Goal: Task Accomplishment & Management: Manage account settings

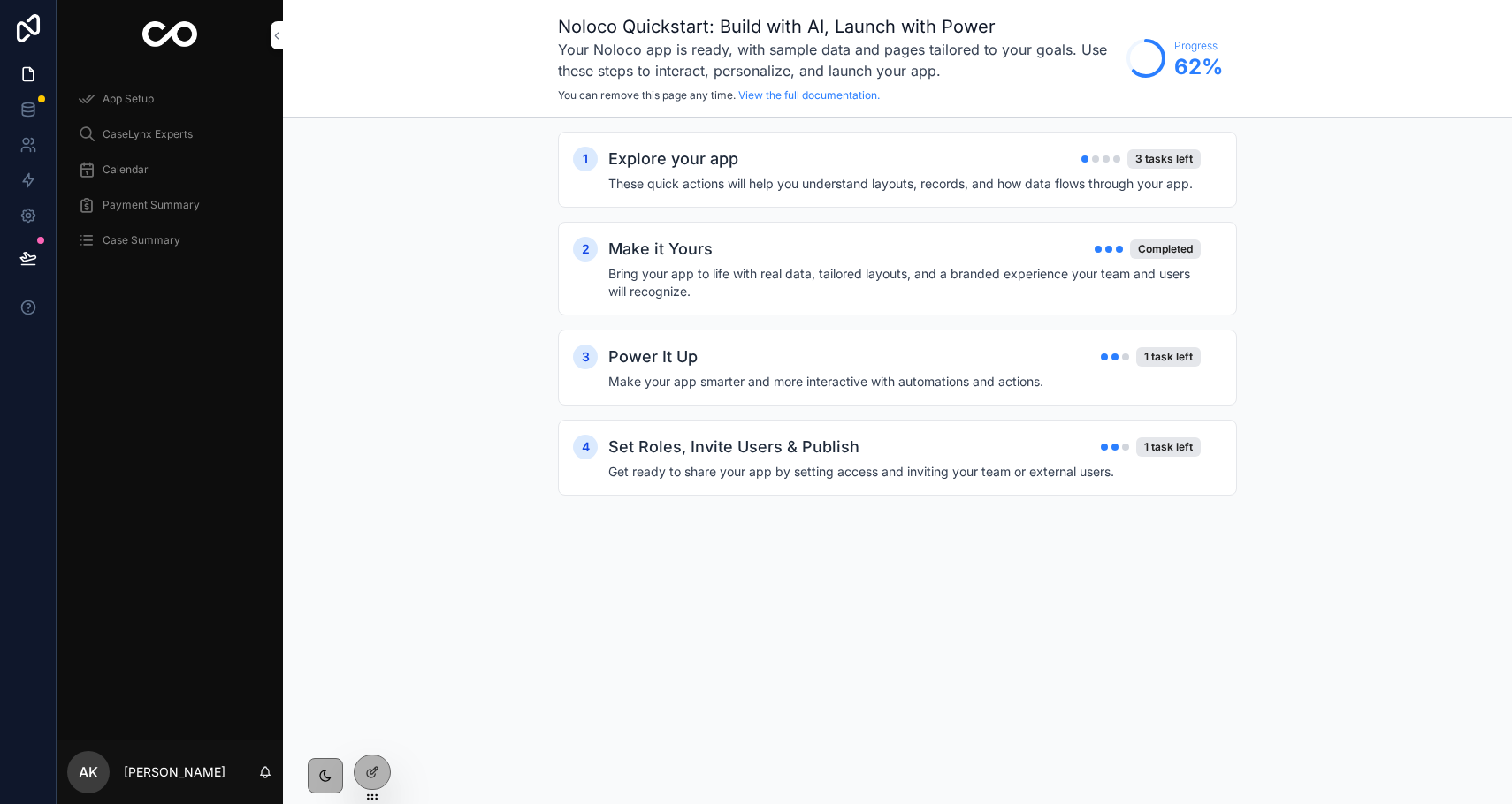
click at [136, 240] on span "Case Summary" at bounding box center [141, 240] width 78 height 14
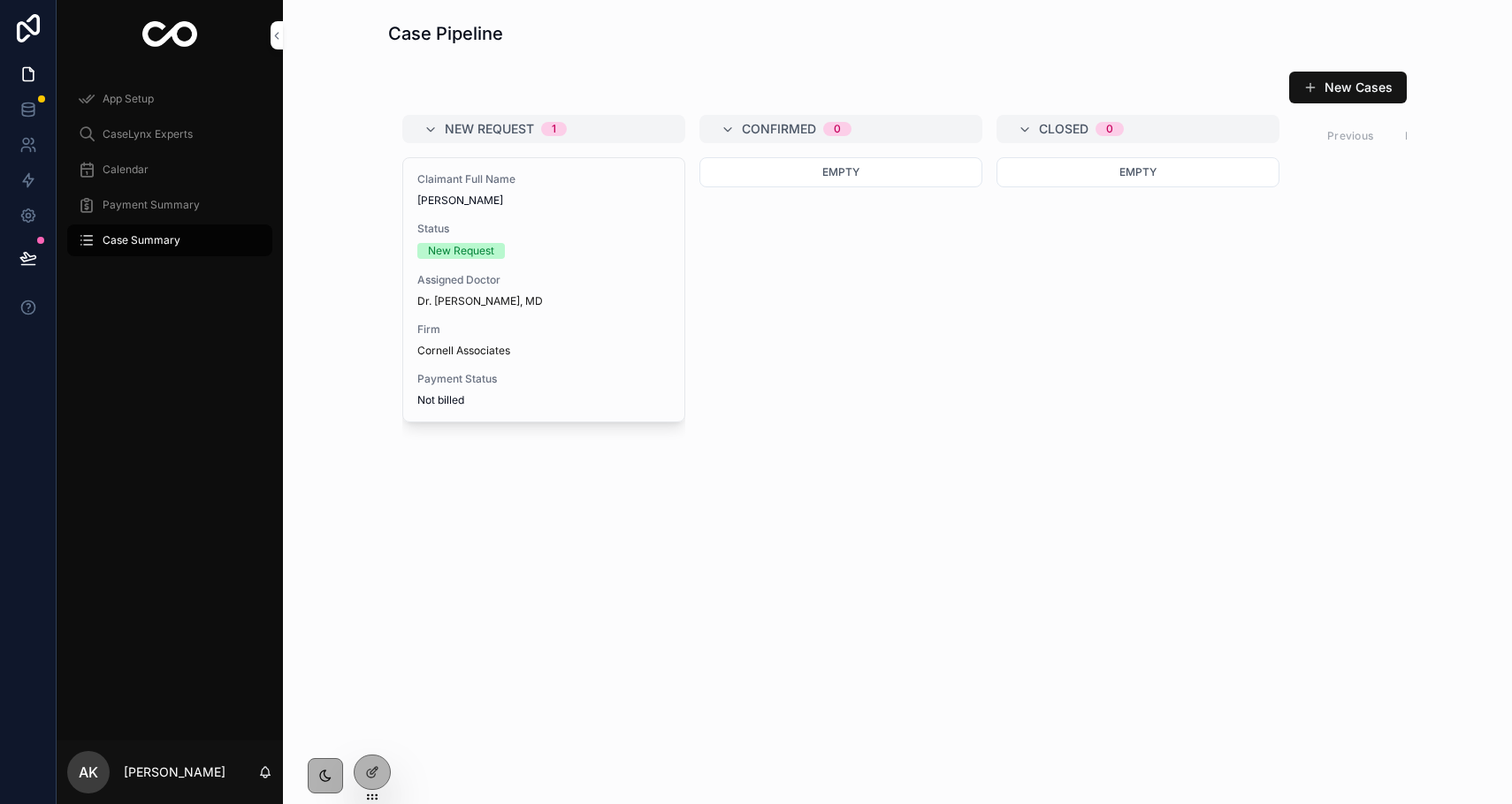
click at [380, 769] on div at bounding box center [372, 772] width 36 height 34
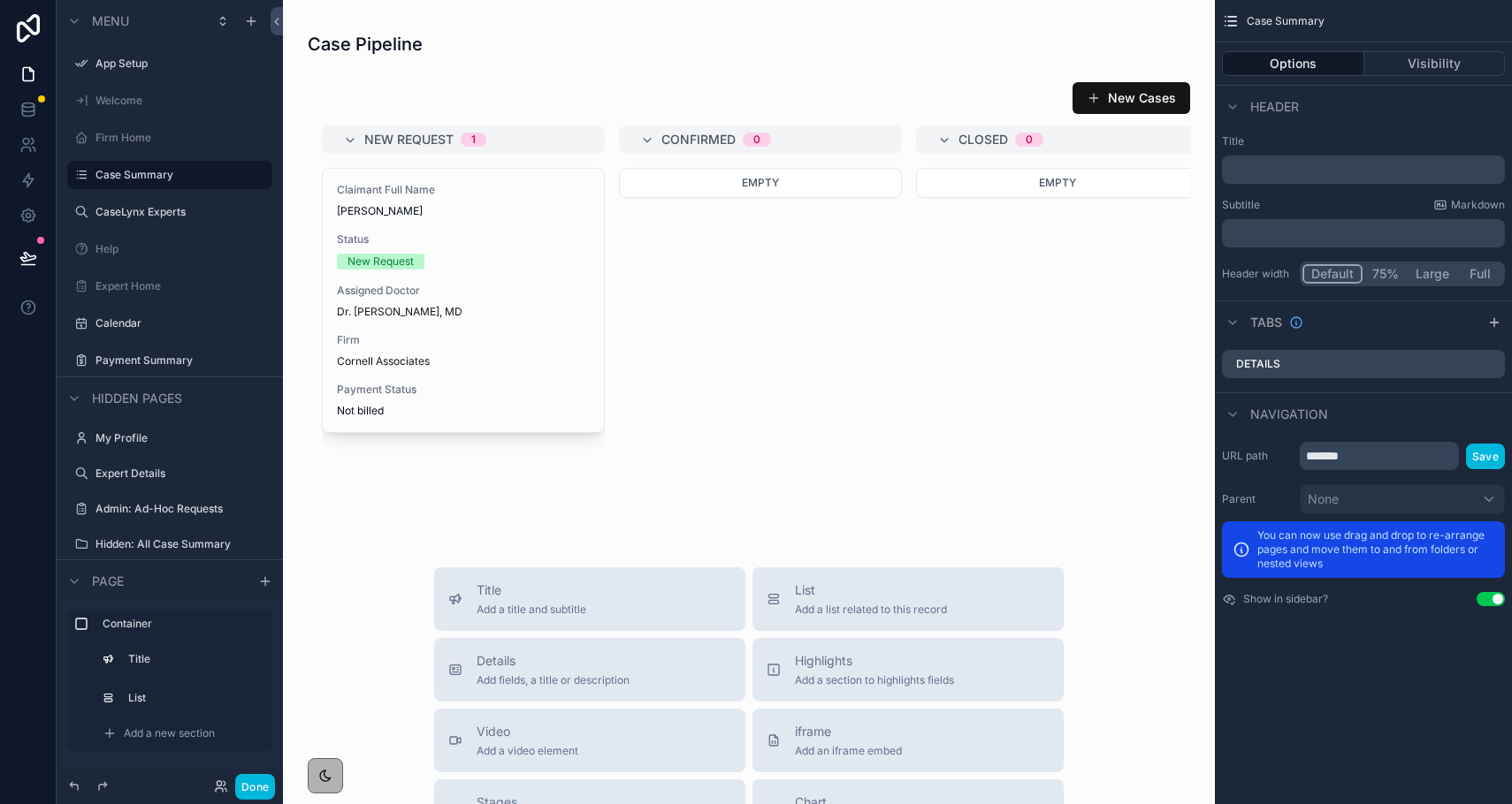
click at [905, 167] on div "scrollable content" at bounding box center [748, 270] width 904 height 511
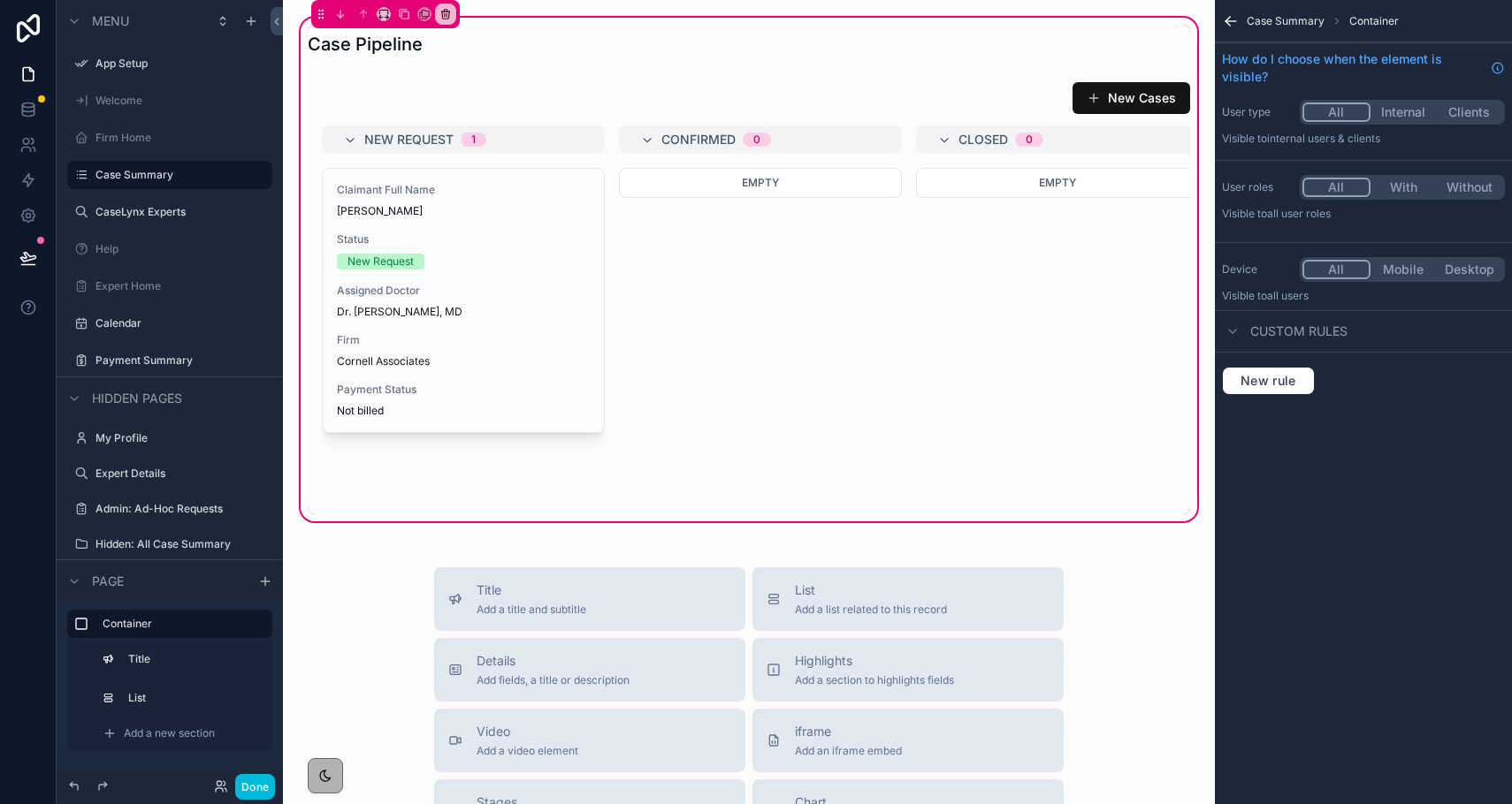
click at [1125, 255] on div "scrollable content" at bounding box center [748, 294] width 904 height 441
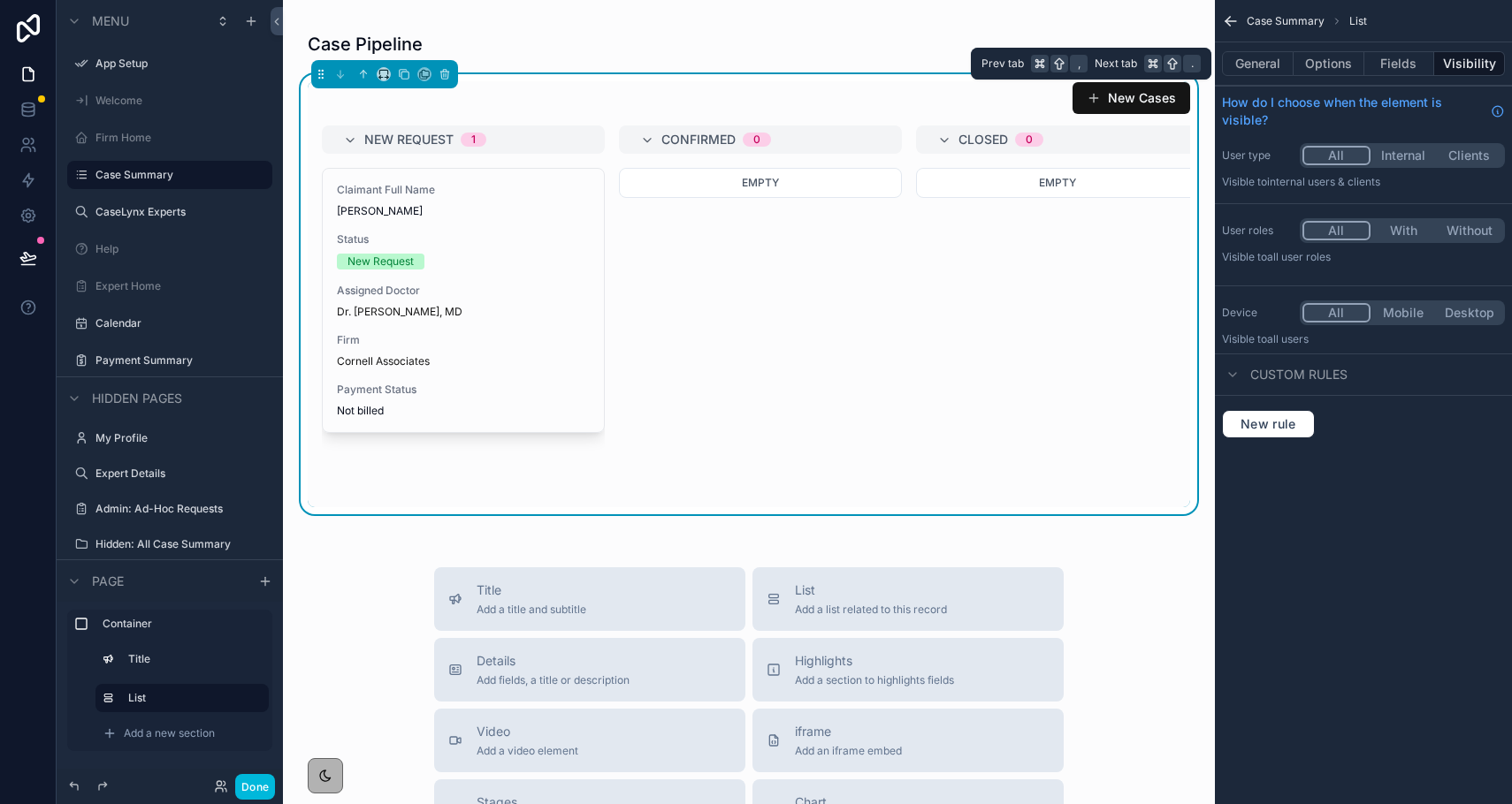
click at [1409, 72] on button "Fields" at bounding box center [1399, 64] width 70 height 25
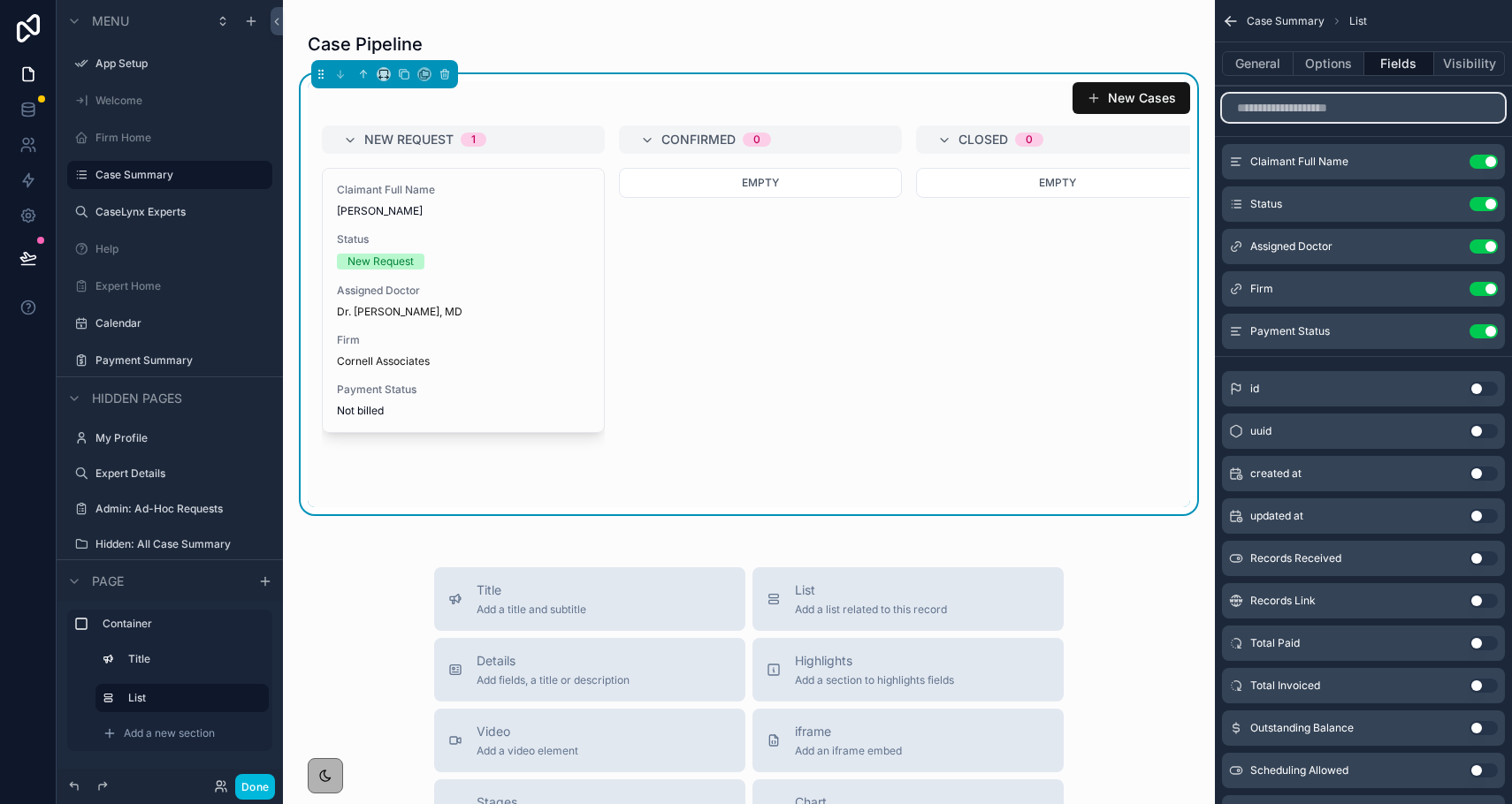
click at [1345, 114] on input "scrollable content" at bounding box center [1363, 107] width 283 height 28
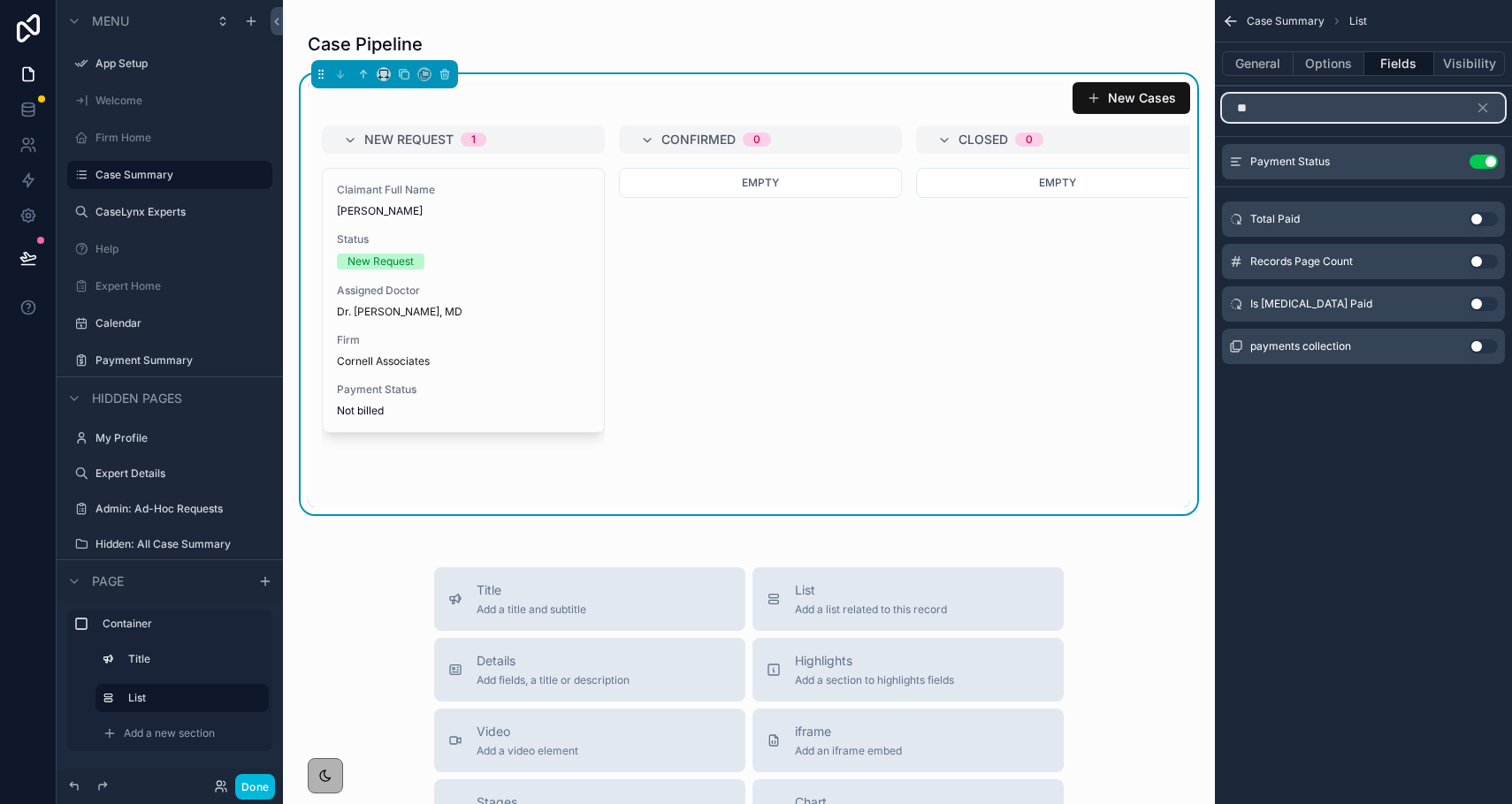
type input "*"
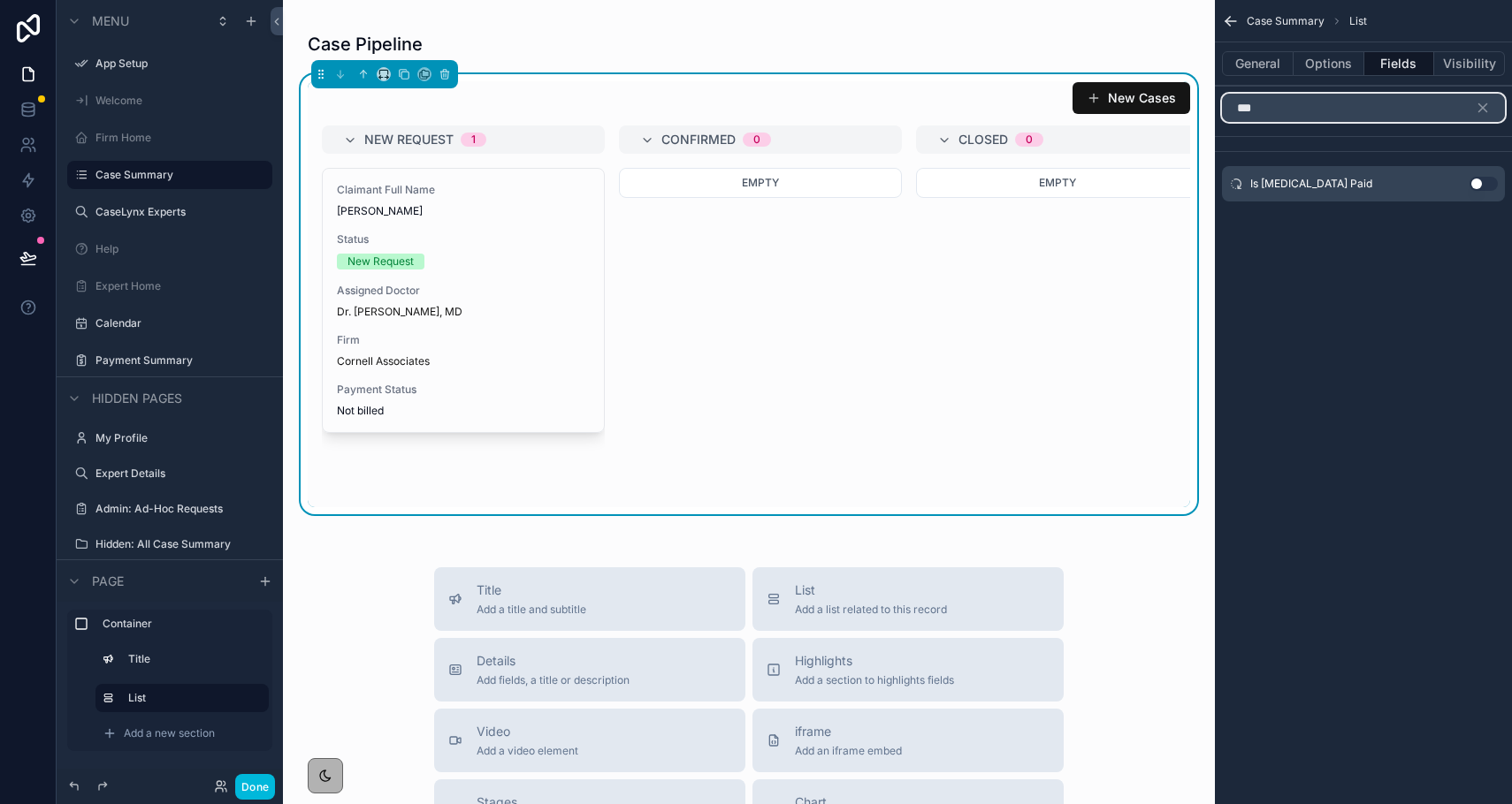
type input "***"
click at [1477, 186] on button "Use setting" at bounding box center [1483, 183] width 28 height 14
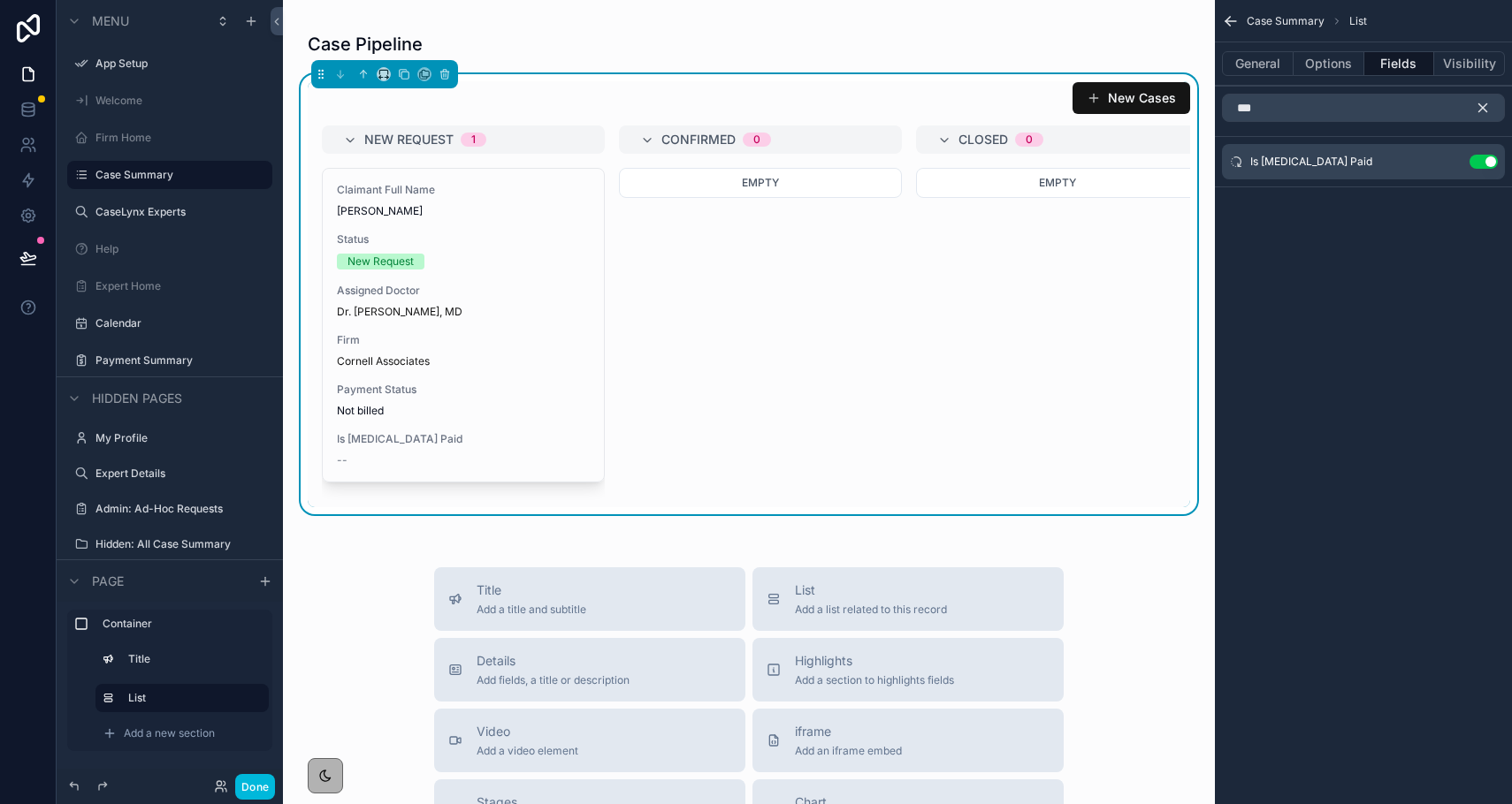
click at [1490, 104] on icon "scrollable content" at bounding box center [1483, 108] width 16 height 16
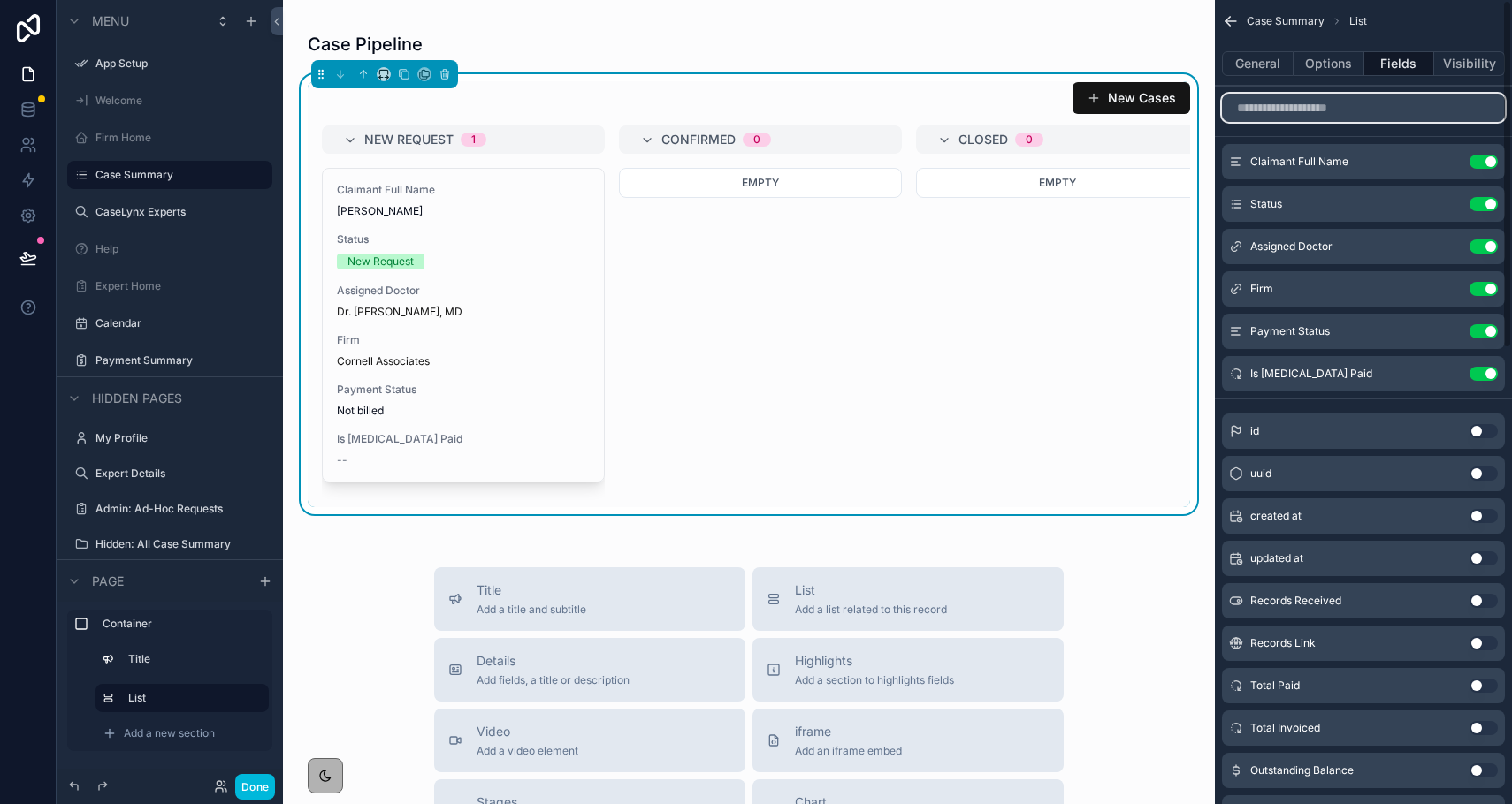
click at [1423, 107] on input "scrollable content" at bounding box center [1363, 107] width 283 height 28
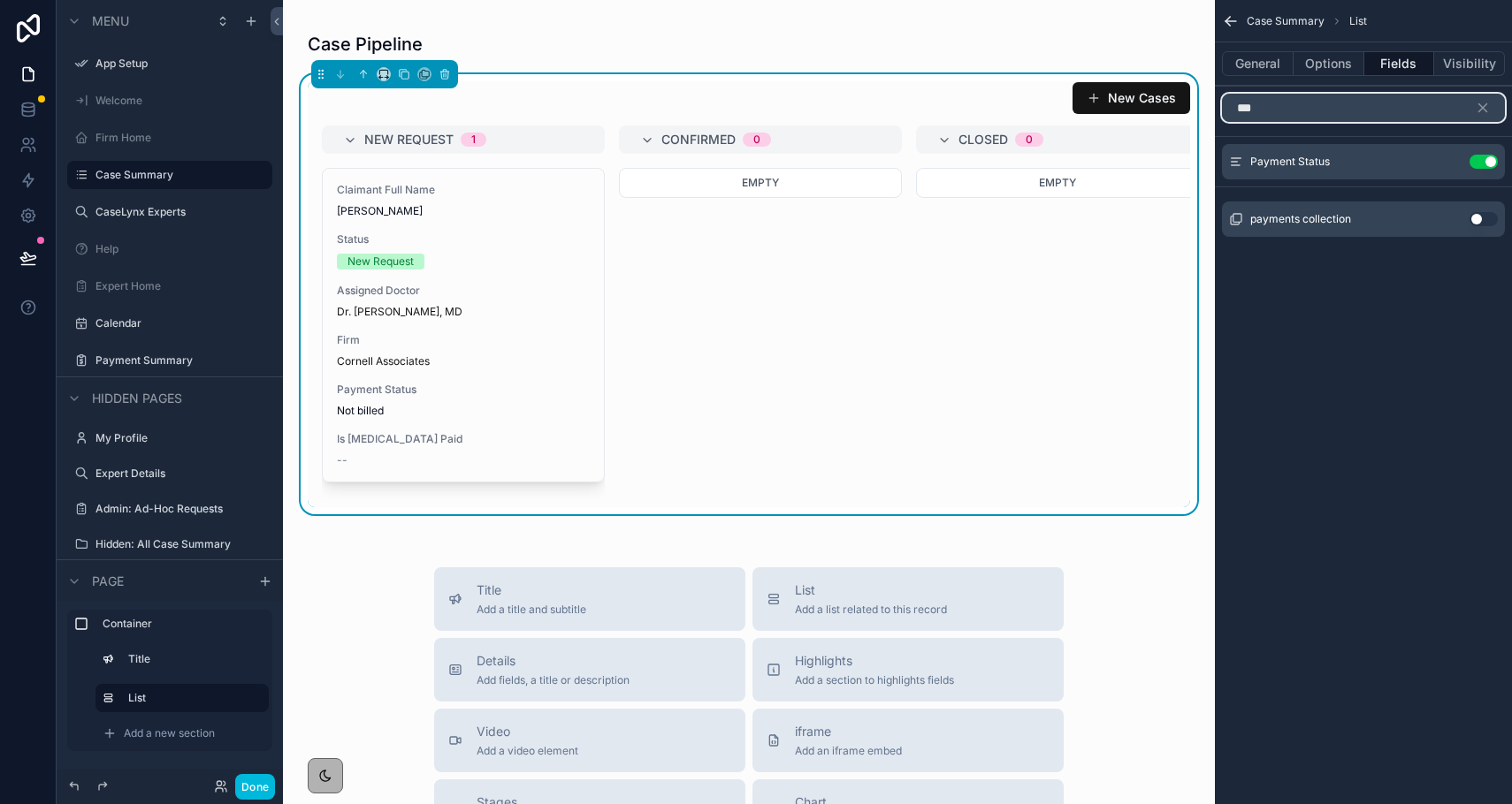
type input "***"
click at [1486, 104] on icon "scrollable content" at bounding box center [1483, 108] width 8 height 8
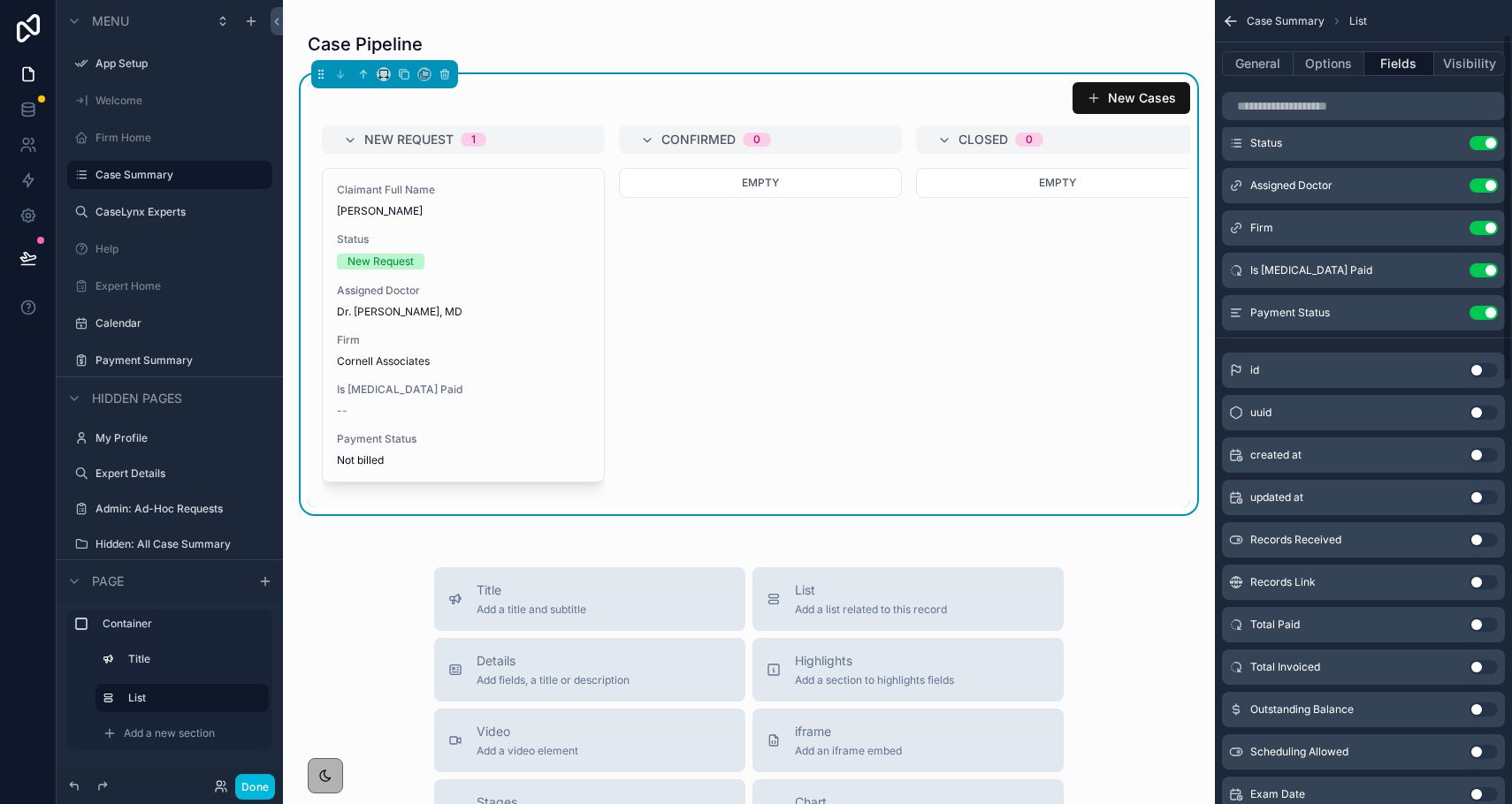
scroll to position [78, 0]
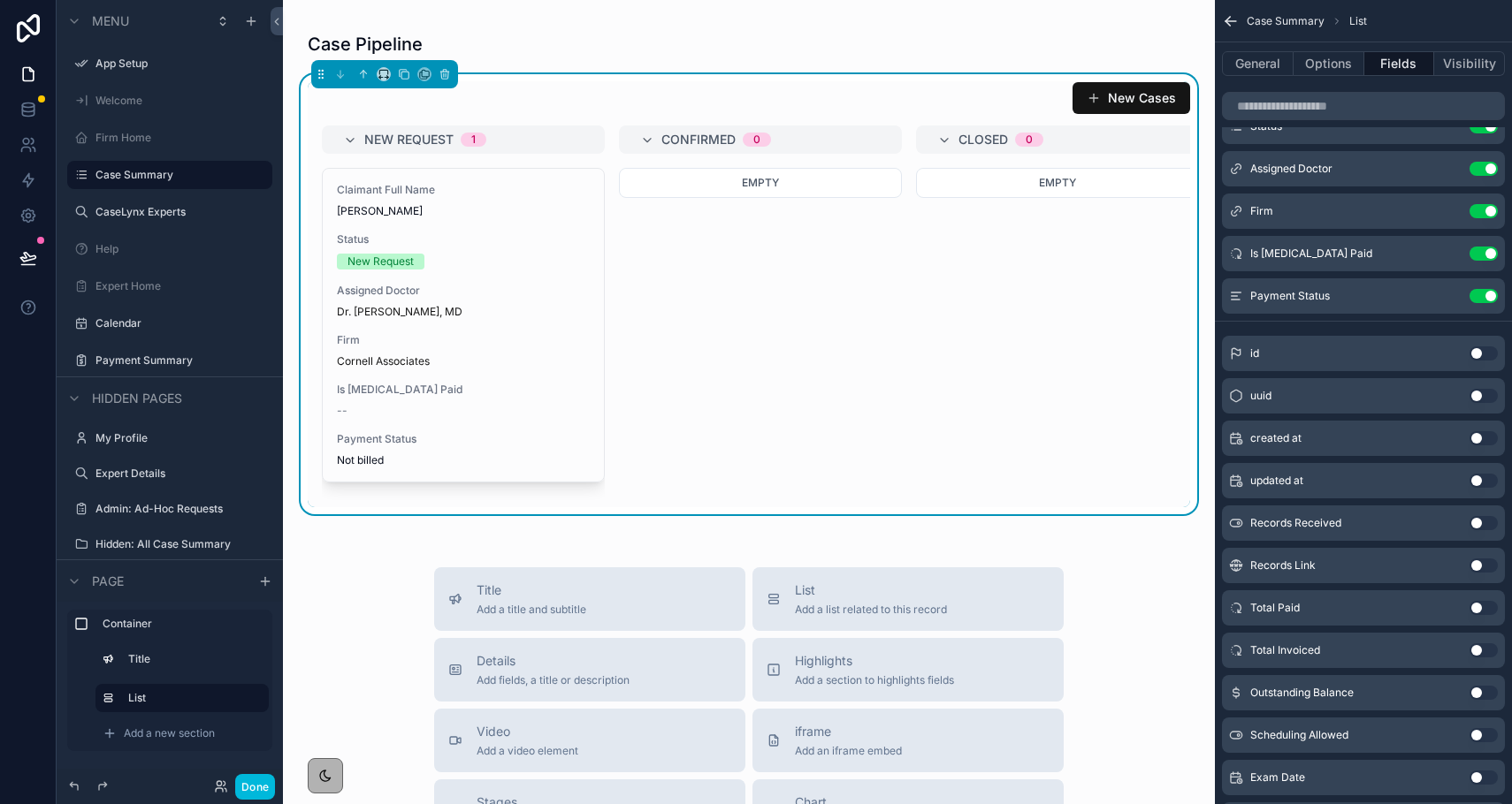
click at [1474, 434] on button "Use setting" at bounding box center [1483, 439] width 28 height 14
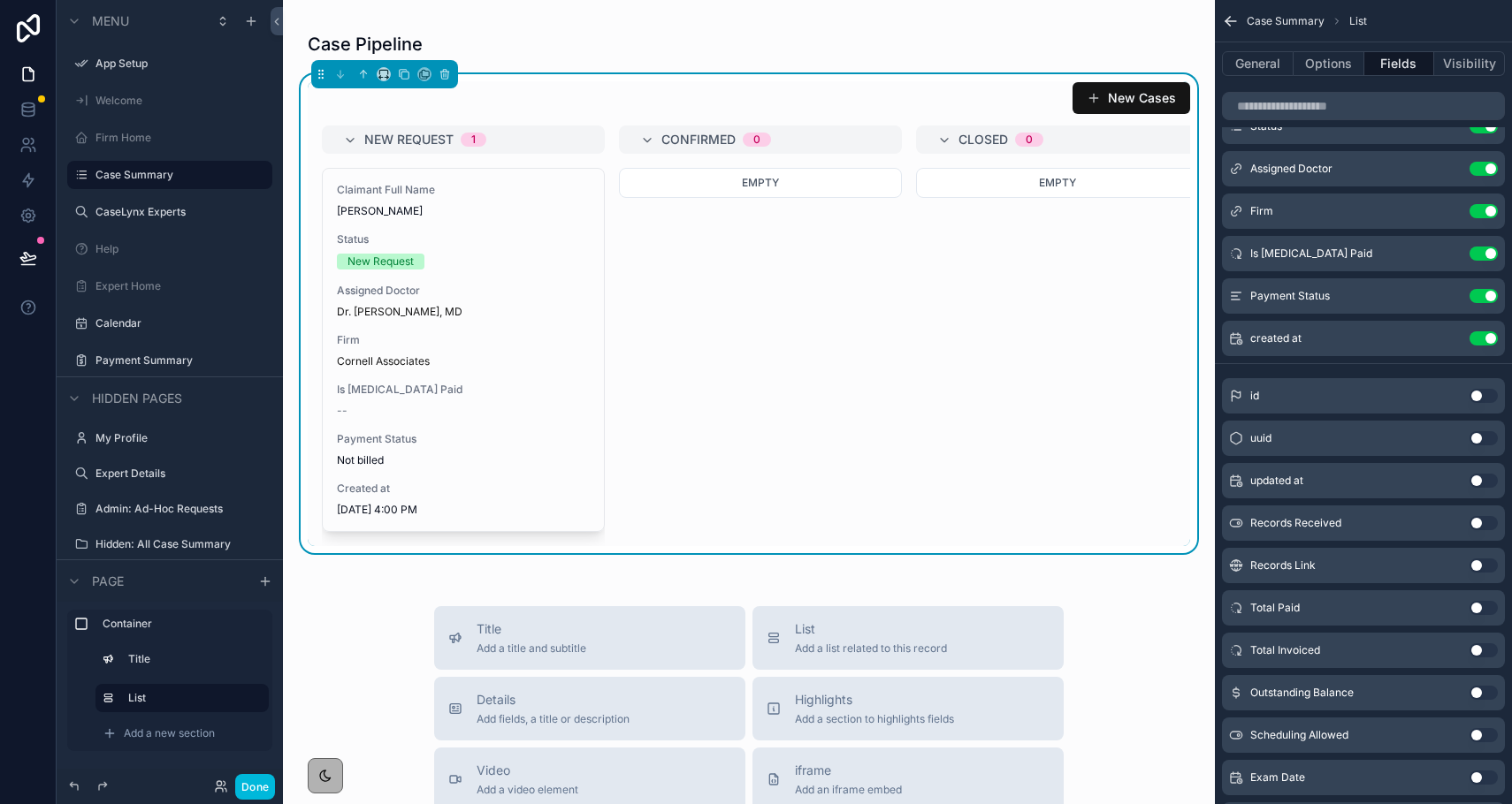
scroll to position [0, 0]
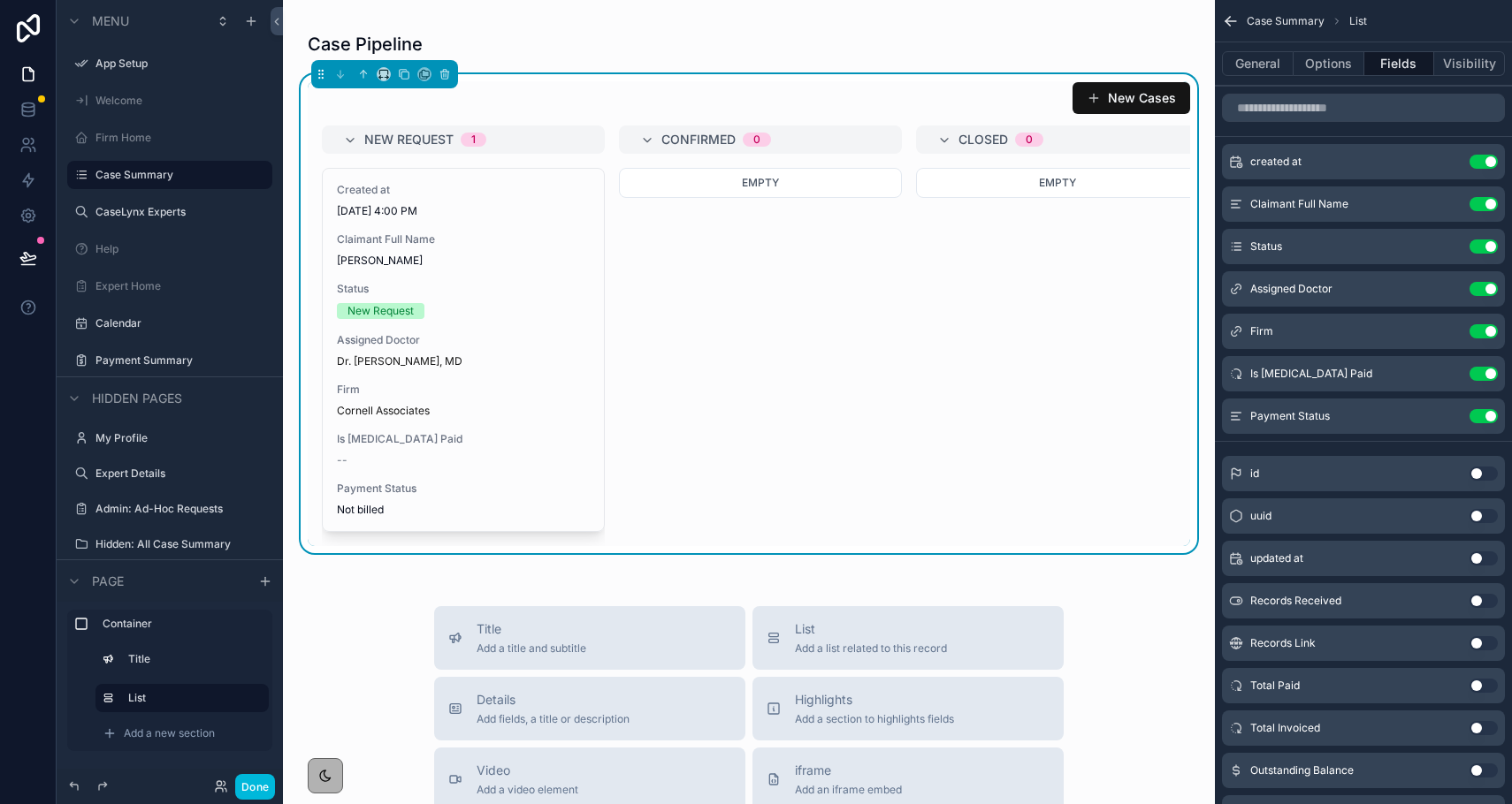
click at [0, 0] on icon "scrollable content" at bounding box center [0, 0] width 0 height 0
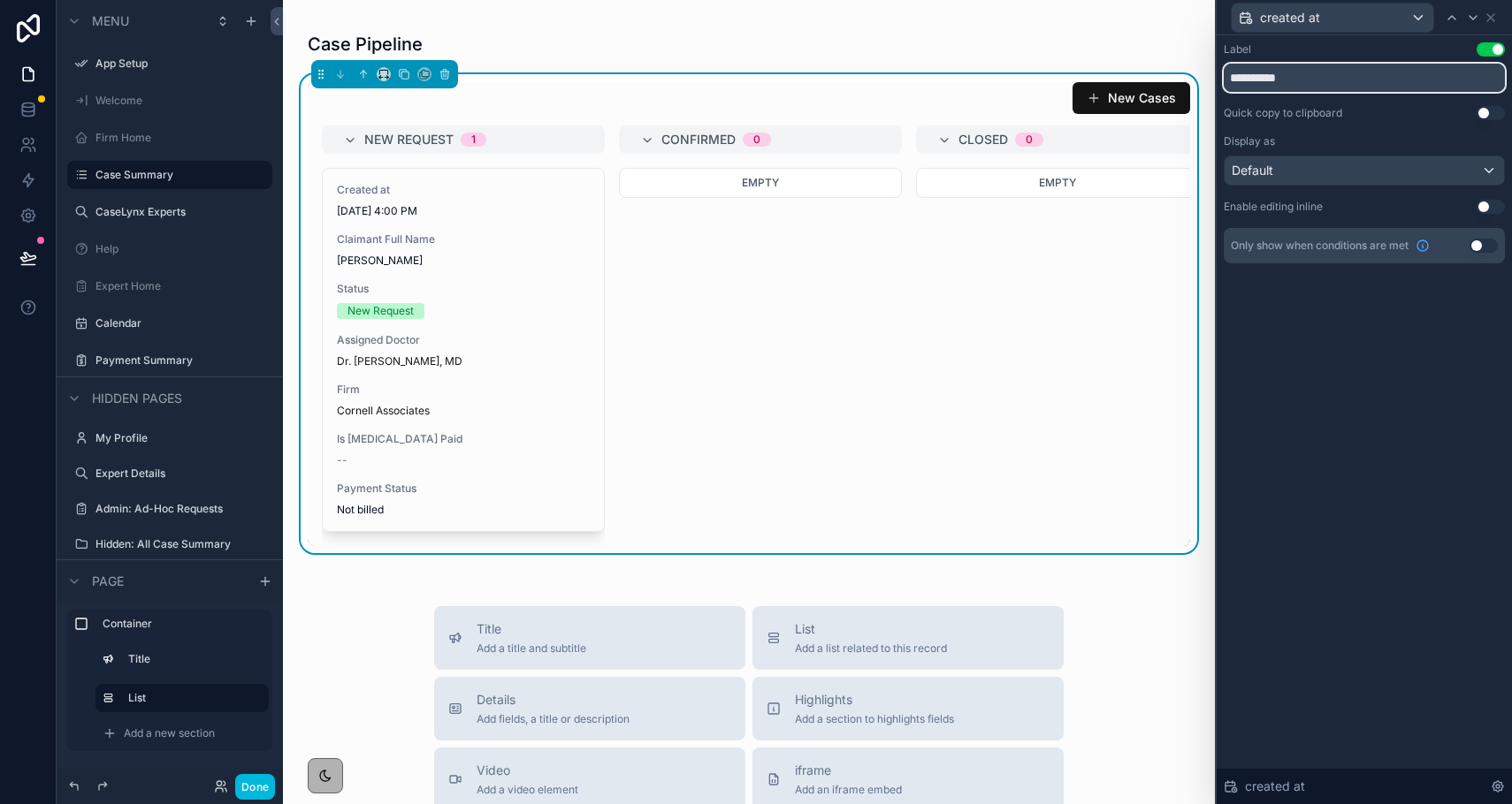
drag, startPoint x: 1311, startPoint y: 82, endPoint x: 1217, endPoint y: 70, distance: 94.8
click at [1217, 71] on div "**********" at bounding box center [1364, 171] width 295 height 271
drag, startPoint x: 1363, startPoint y: 75, endPoint x: 1228, endPoint y: 61, distance: 135.7
click at [1228, 61] on div "**********" at bounding box center [1364, 67] width 282 height 49
type input "**********"
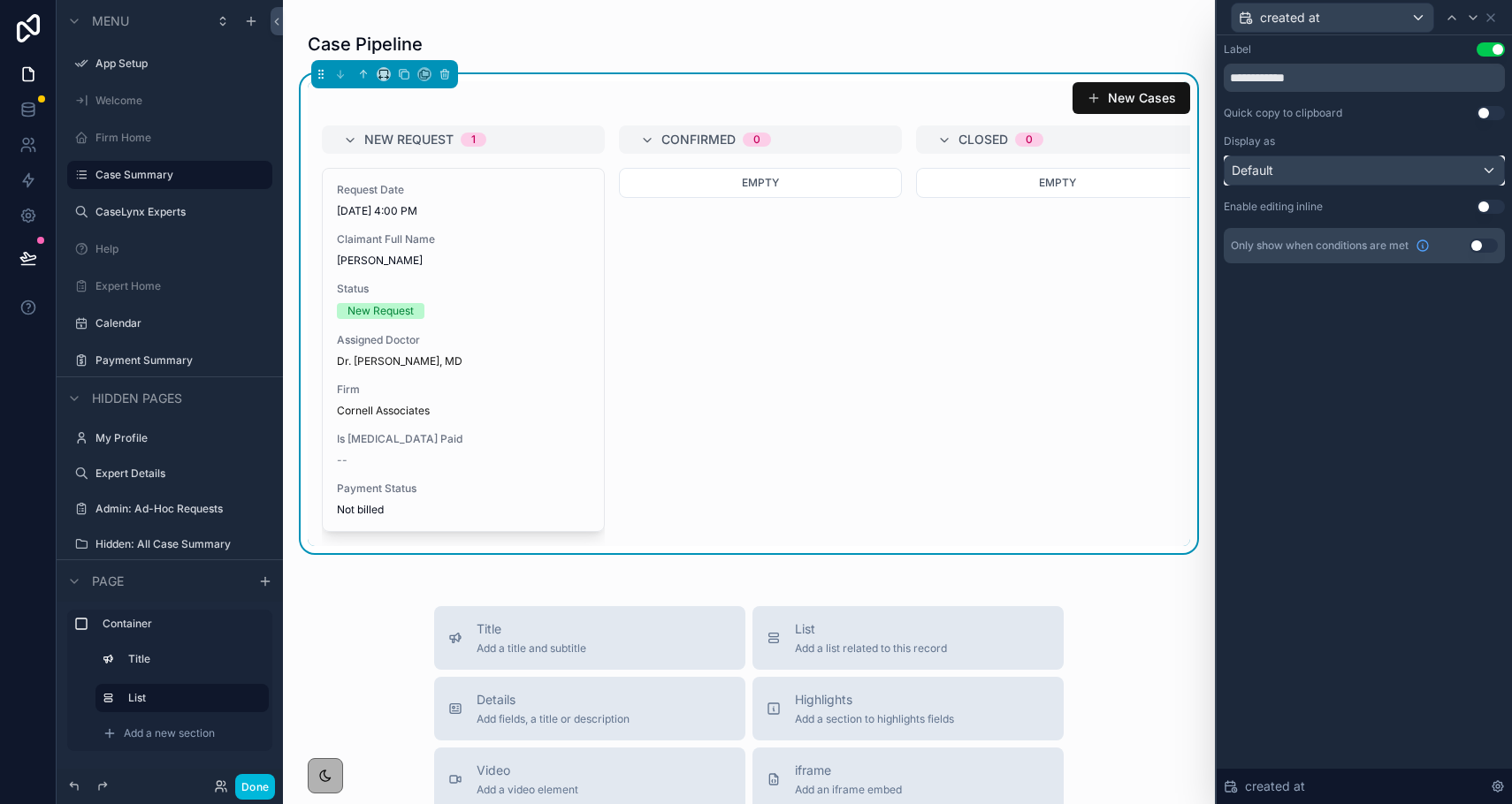
click at [1409, 182] on div "Default" at bounding box center [1364, 170] width 280 height 28
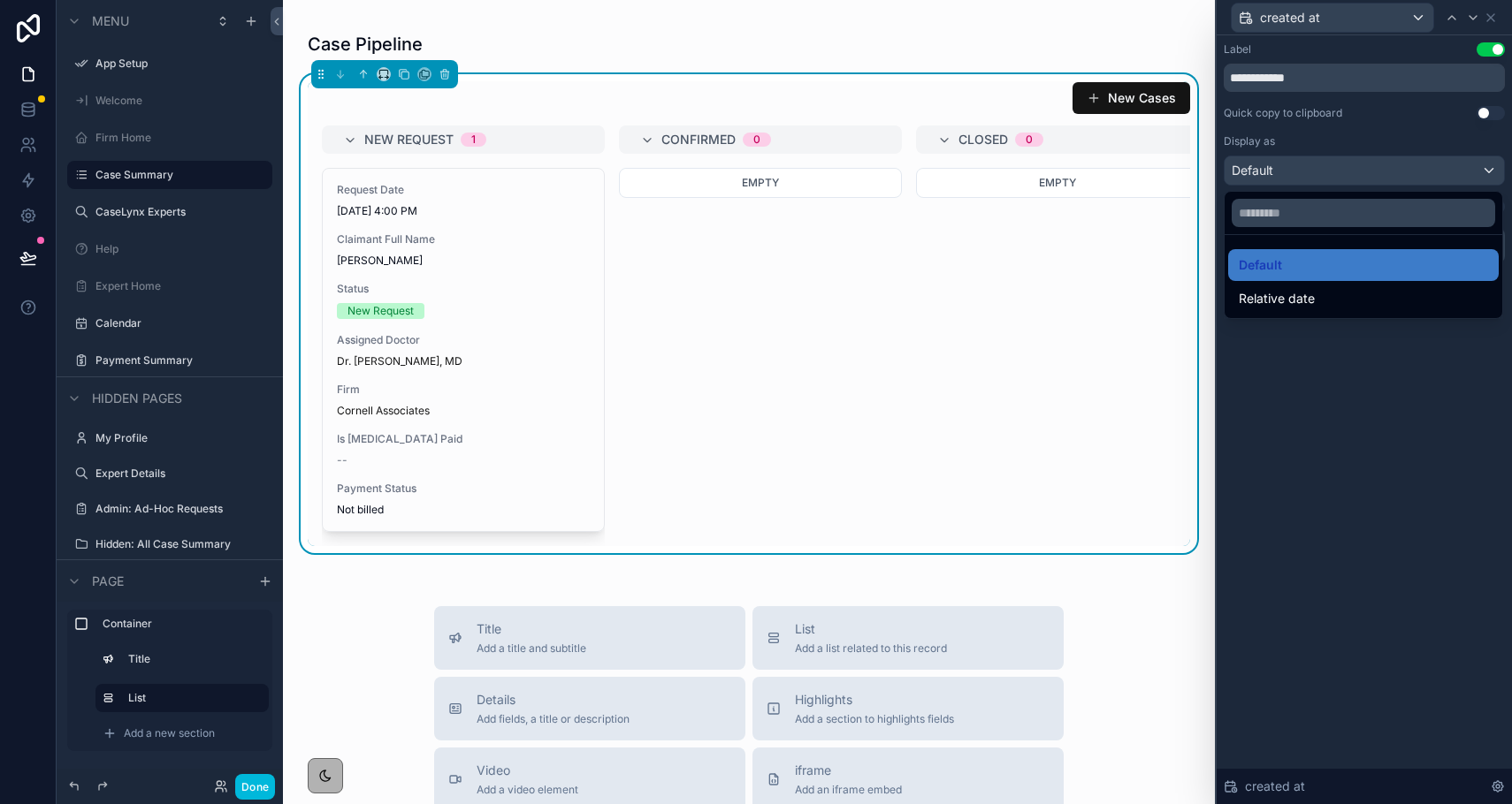
click at [1366, 432] on div at bounding box center [1364, 402] width 295 height 804
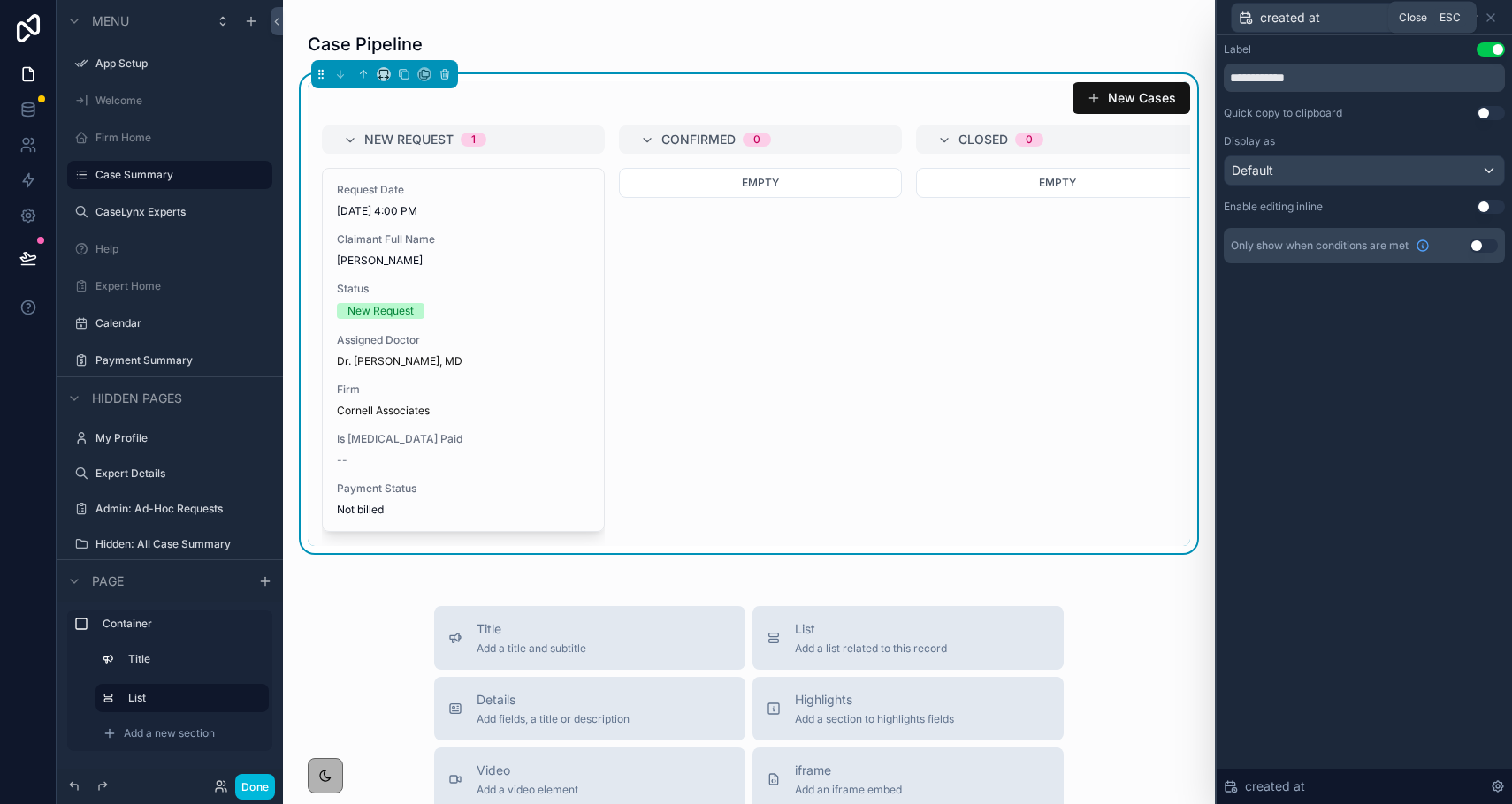
click at [1494, 14] on icon at bounding box center [1490, 17] width 7 height 7
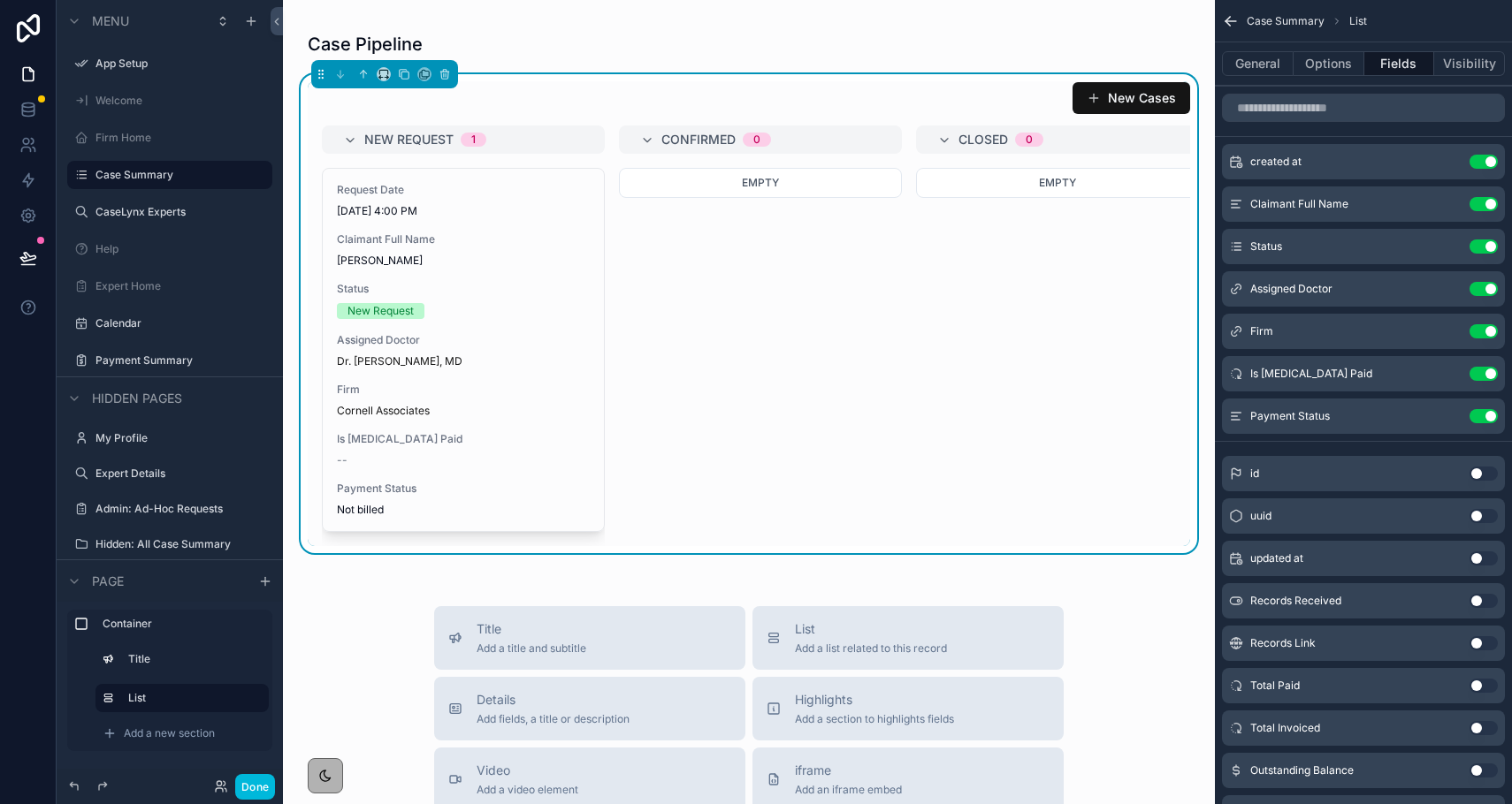
click at [1482, 240] on button "Use setting" at bounding box center [1483, 247] width 28 height 14
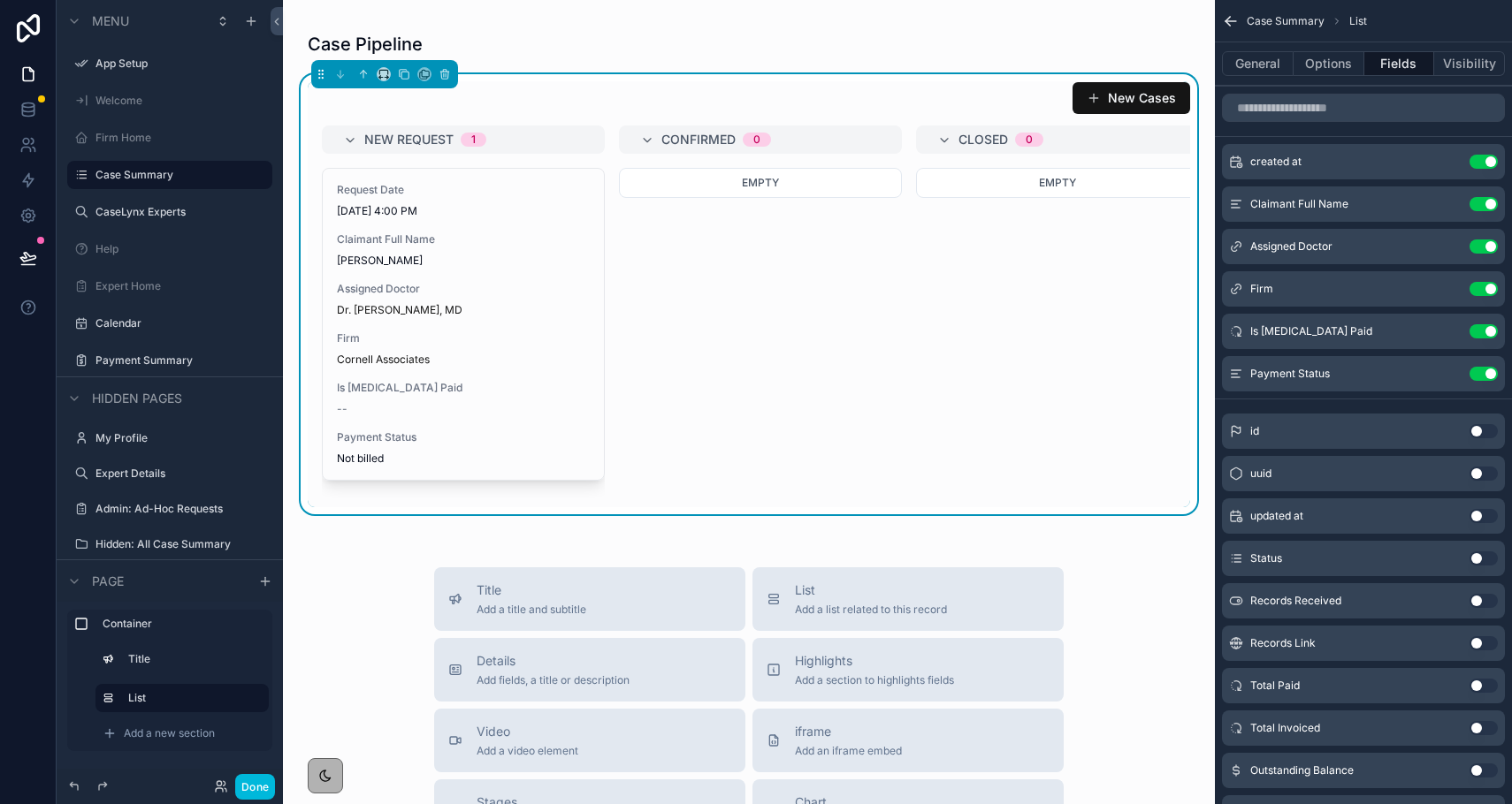
click at [0, 0] on icon "scrollable content" at bounding box center [0, 0] width 0 height 0
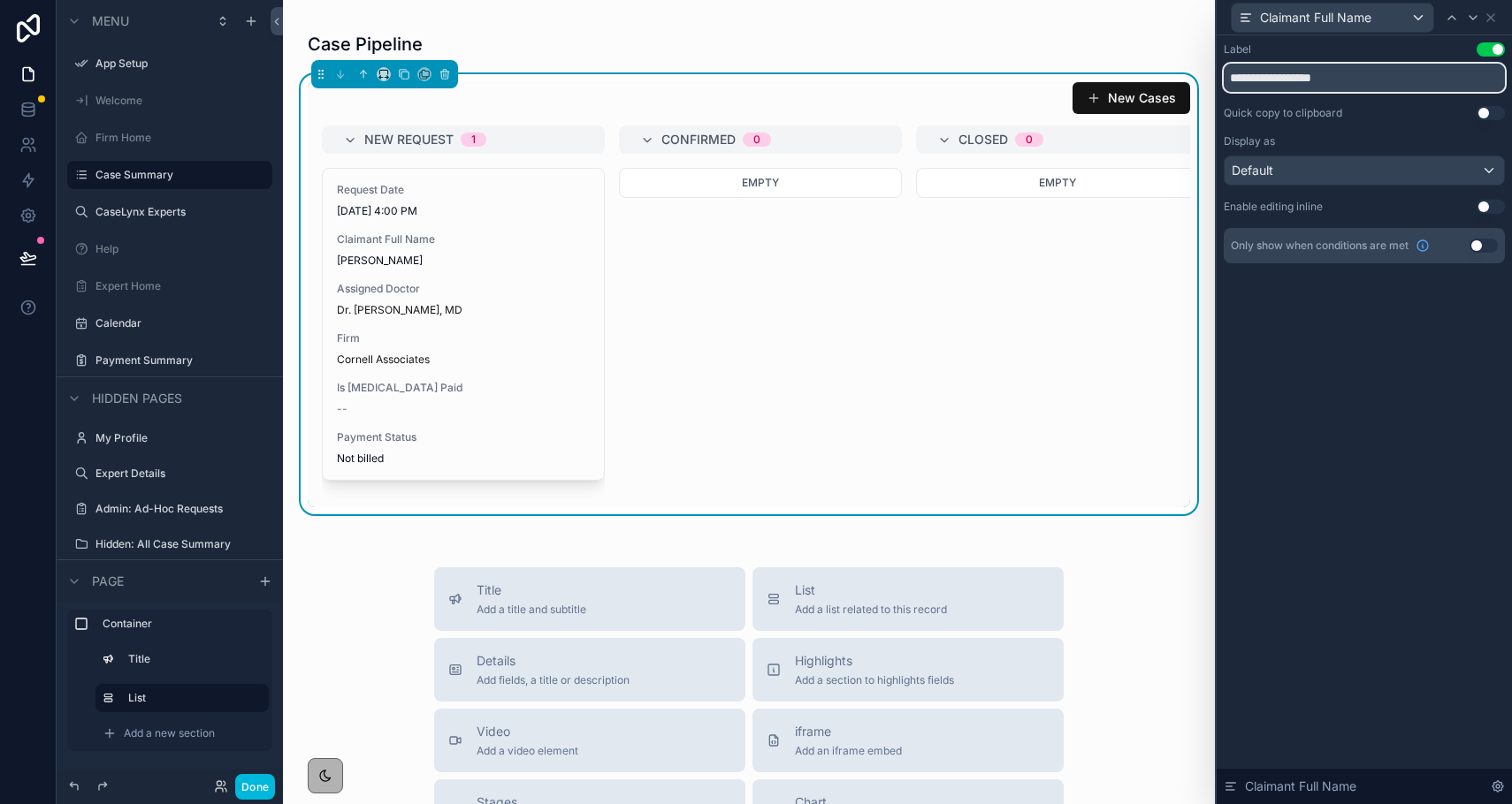
drag, startPoint x: 1363, startPoint y: 89, endPoint x: 1282, endPoint y: 82, distance: 81.3
click at [1282, 82] on input "**********" at bounding box center [1364, 77] width 282 height 28
type input "********"
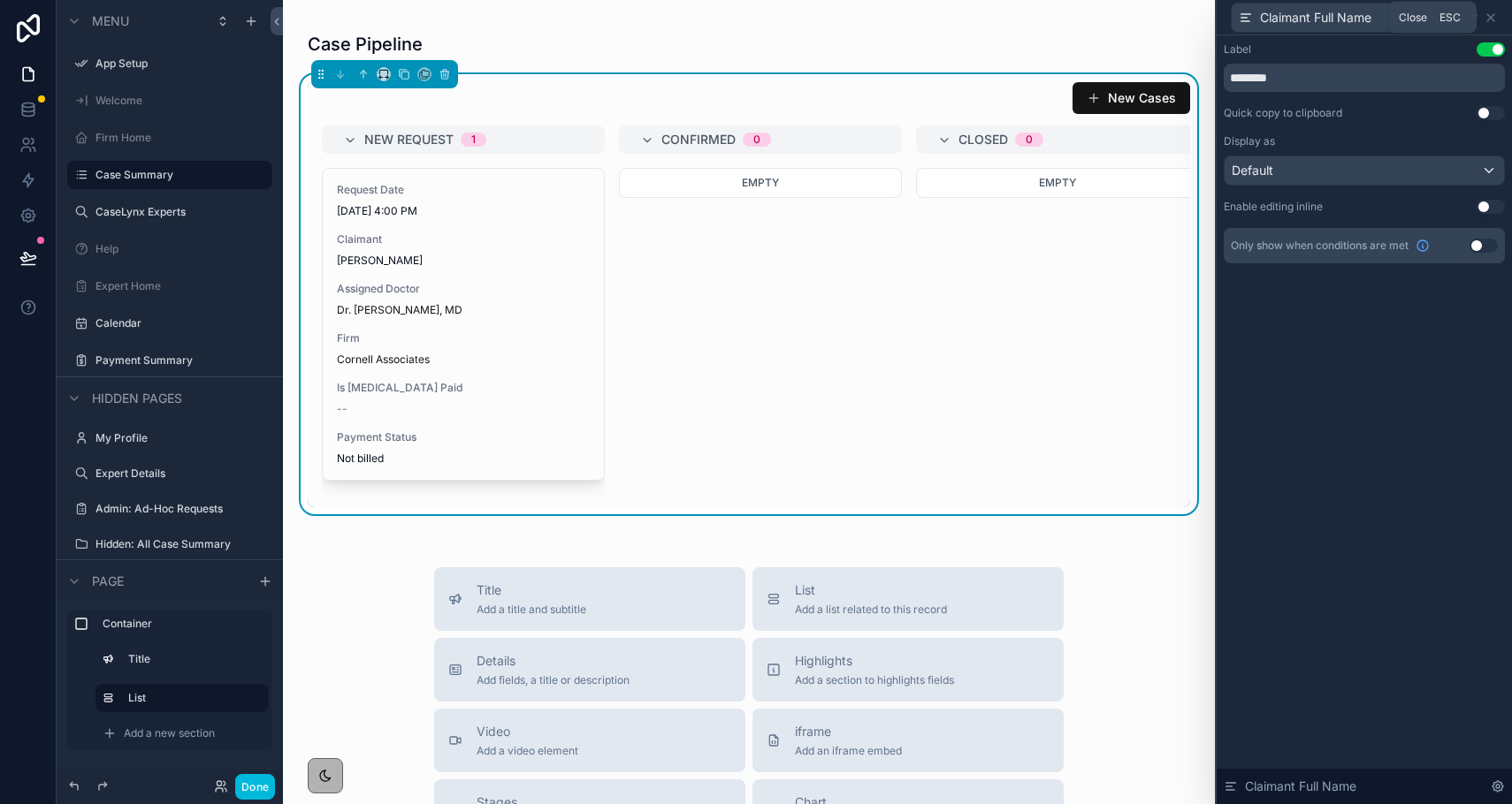
click at [1492, 16] on icon at bounding box center [1491, 17] width 14 height 14
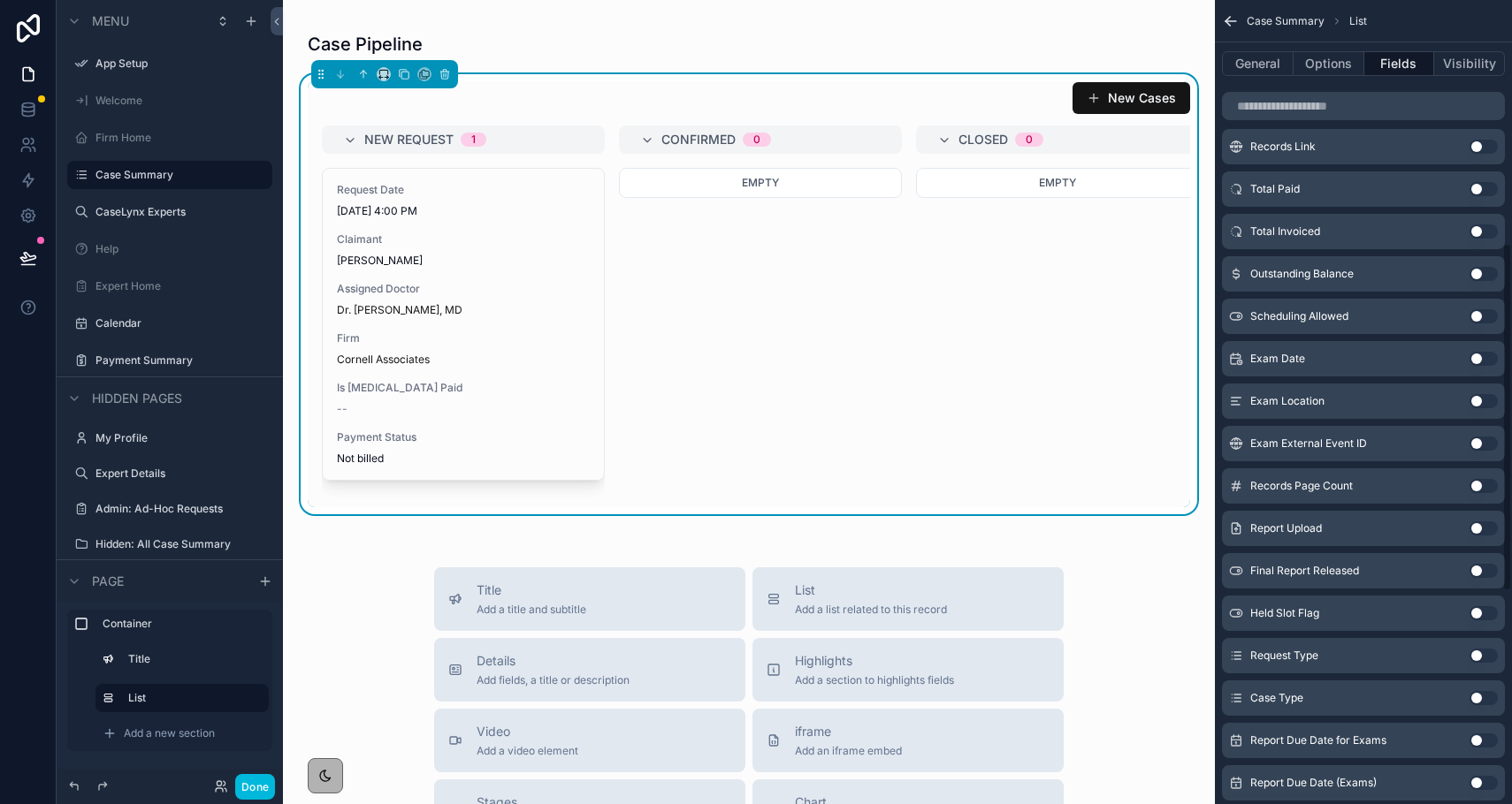
scroll to position [710, 0]
click at [1476, 483] on button "Use setting" at bounding box center [1483, 484] width 28 height 14
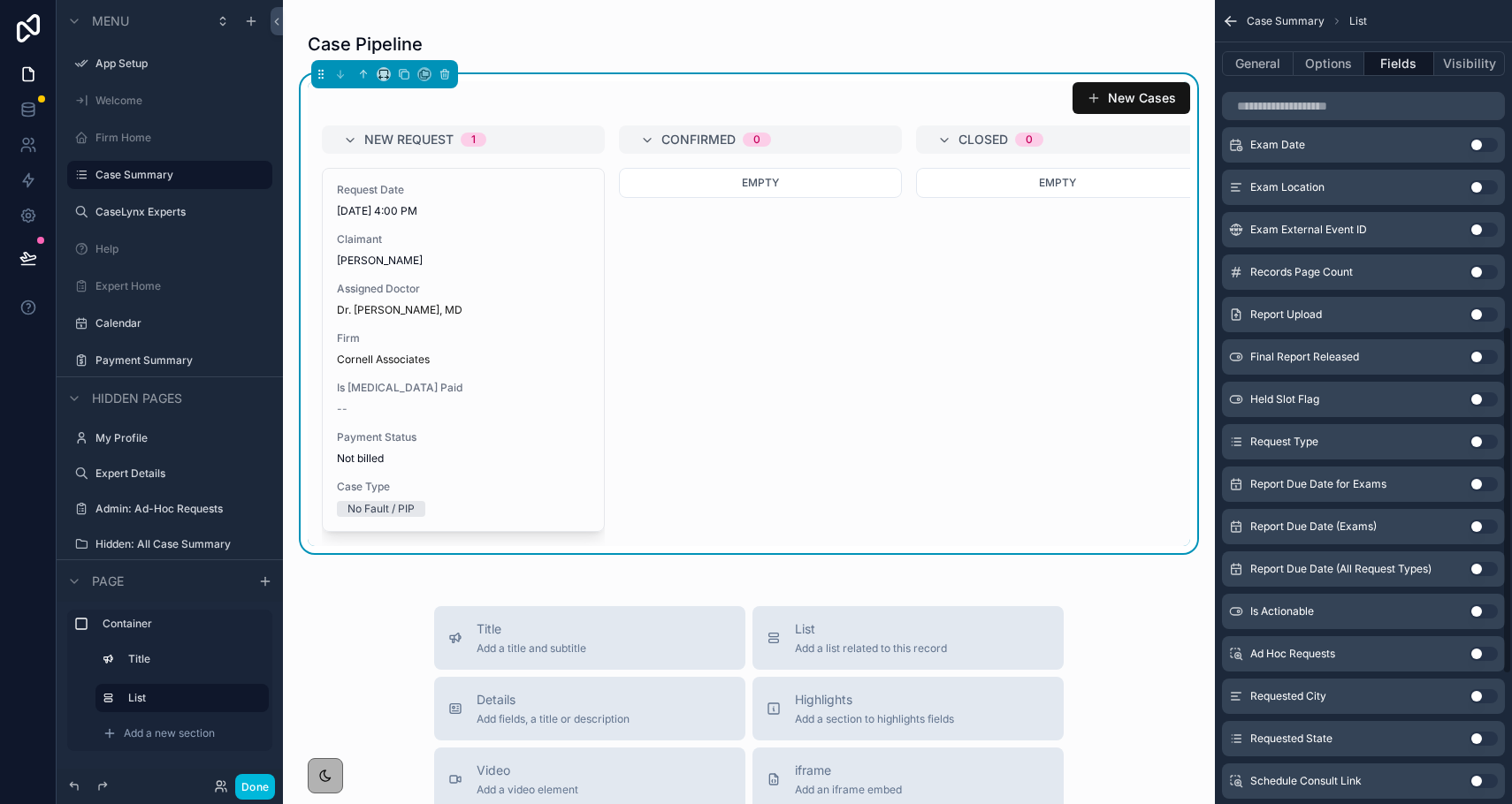
click at [1480, 443] on button "Use setting" at bounding box center [1483, 442] width 28 height 14
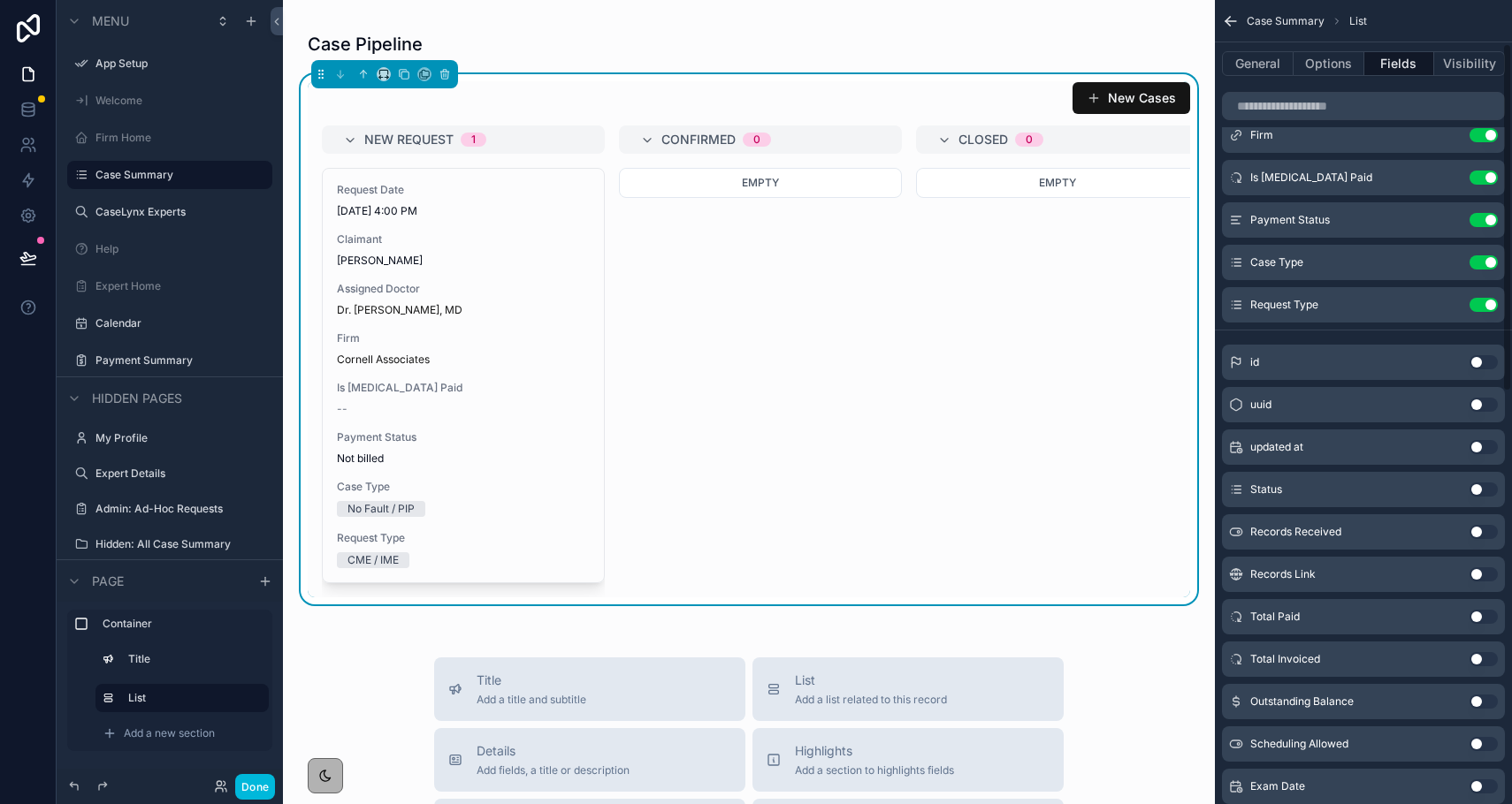
scroll to position [0, 0]
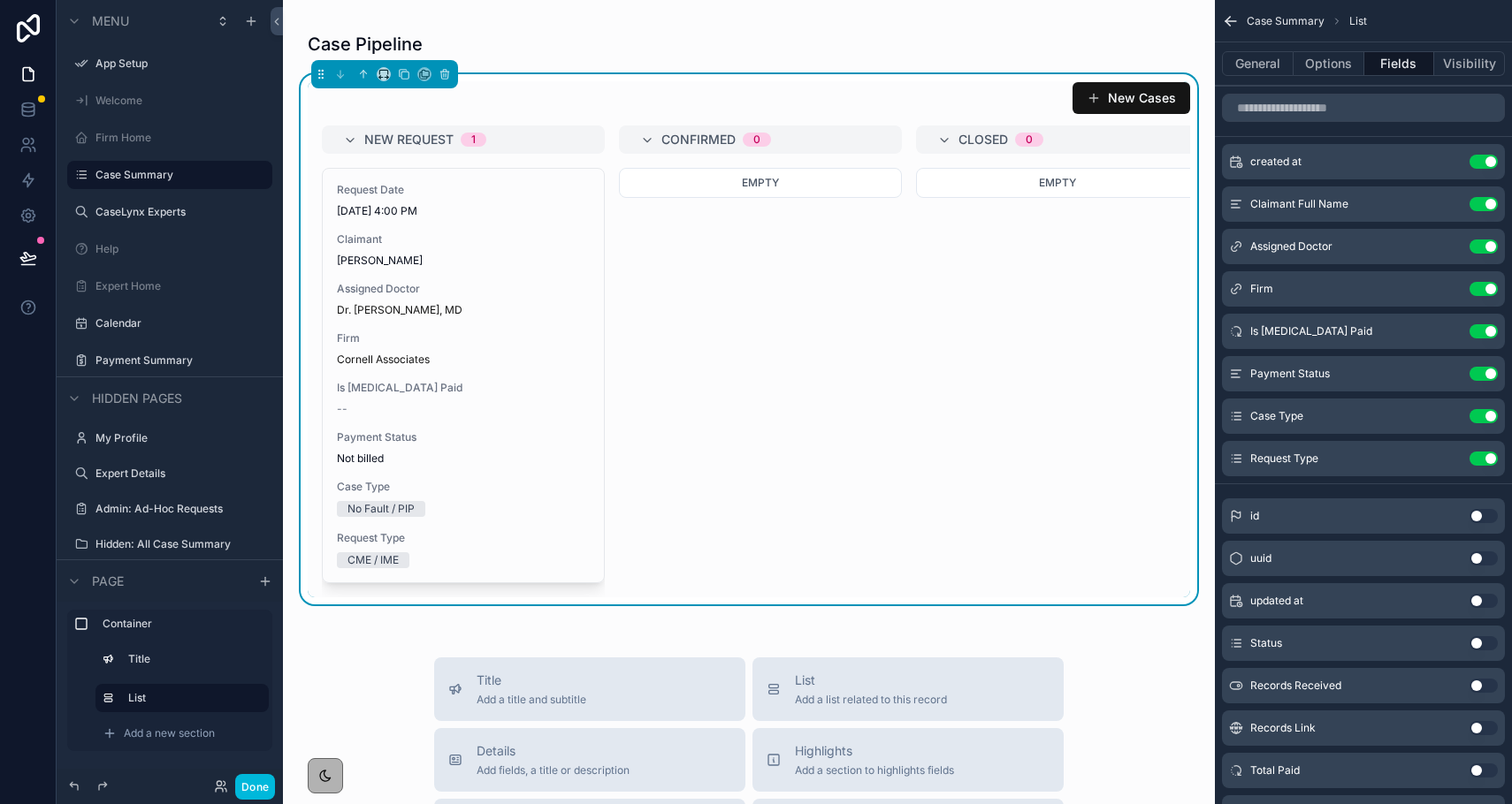
click at [1308, 64] on button "Options" at bounding box center [1329, 64] width 70 height 25
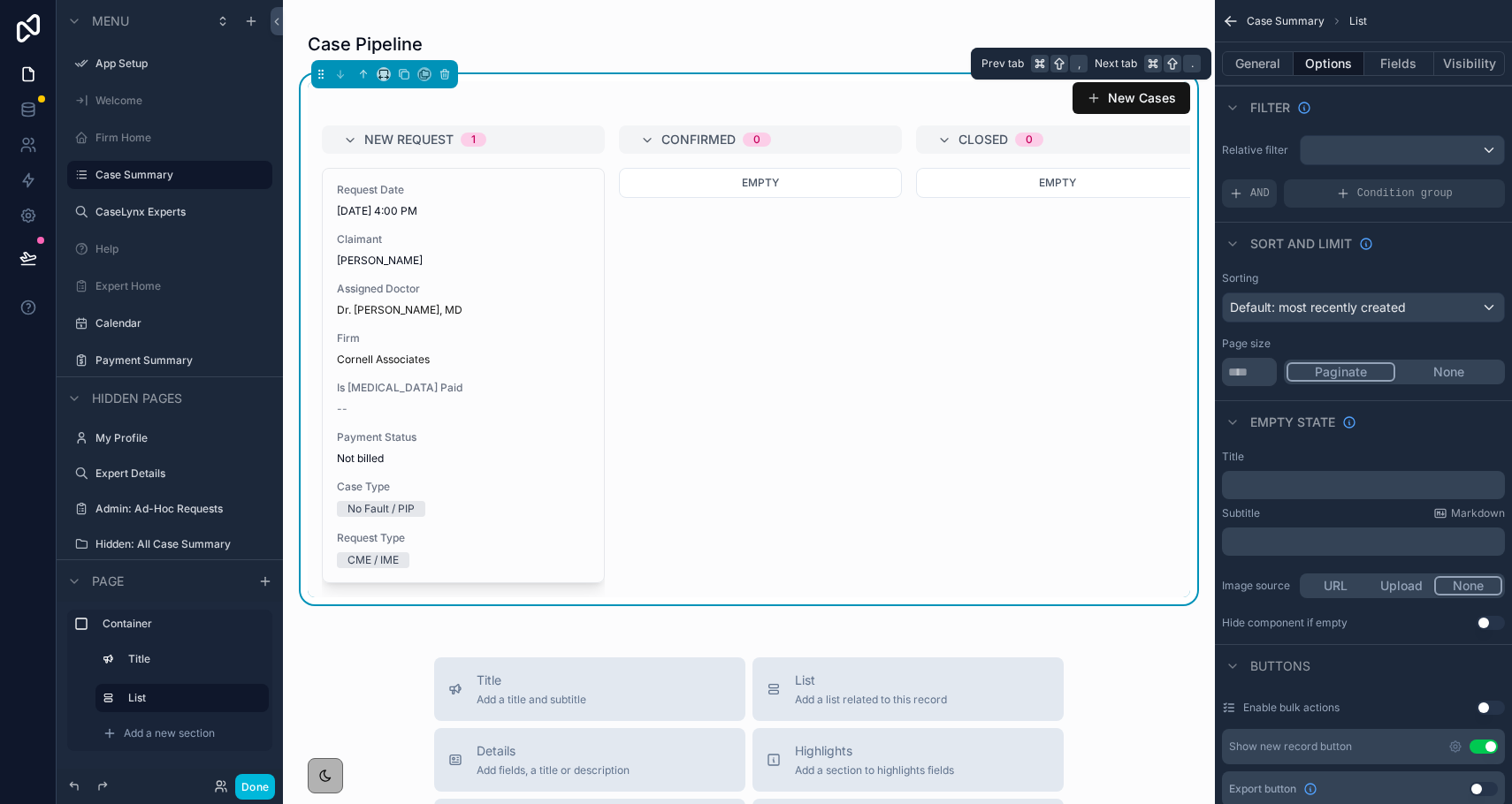
click at [1267, 61] on button "General" at bounding box center [1257, 64] width 71 height 25
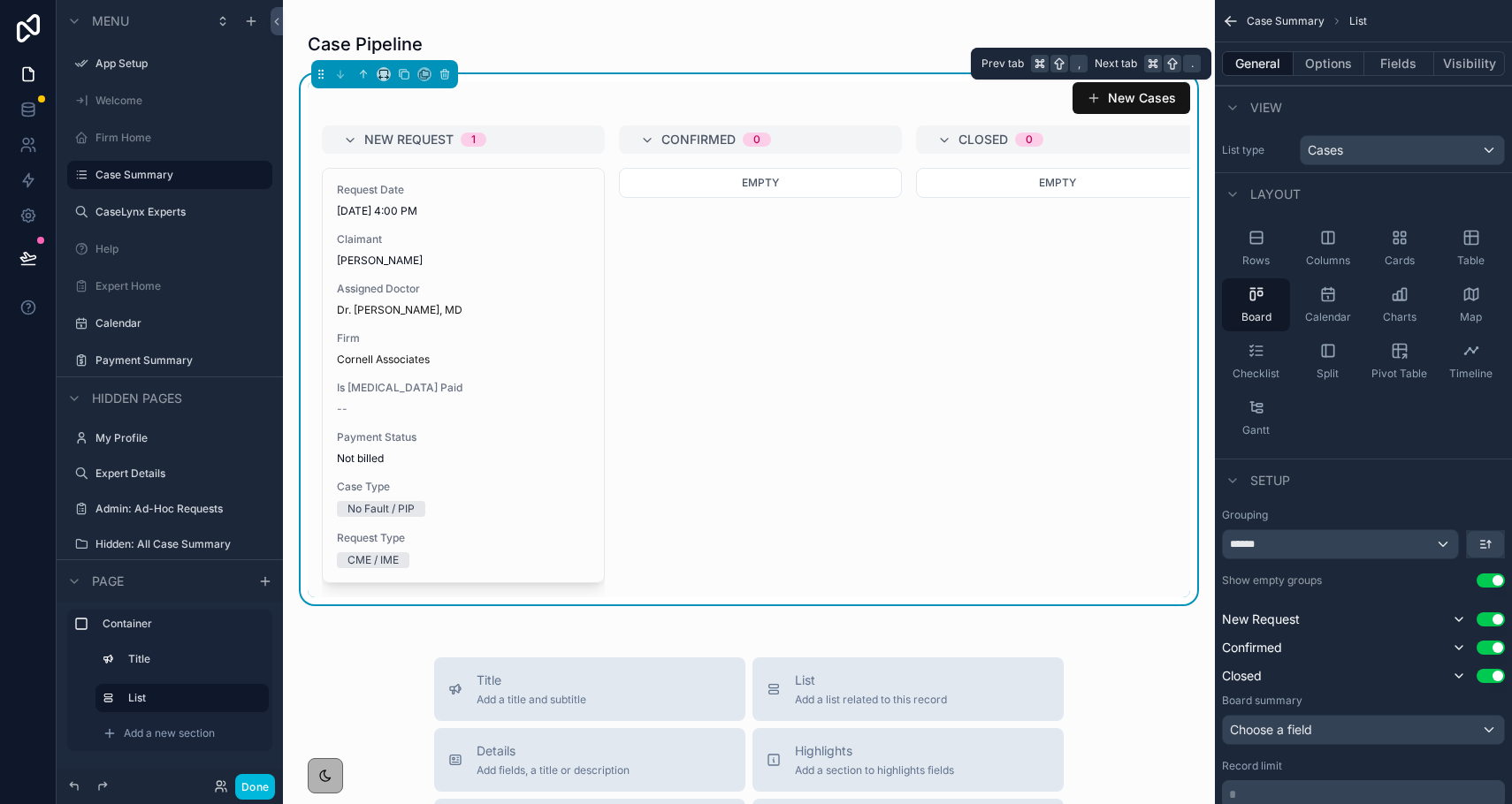
click at [1339, 67] on button "Options" at bounding box center [1329, 64] width 70 height 25
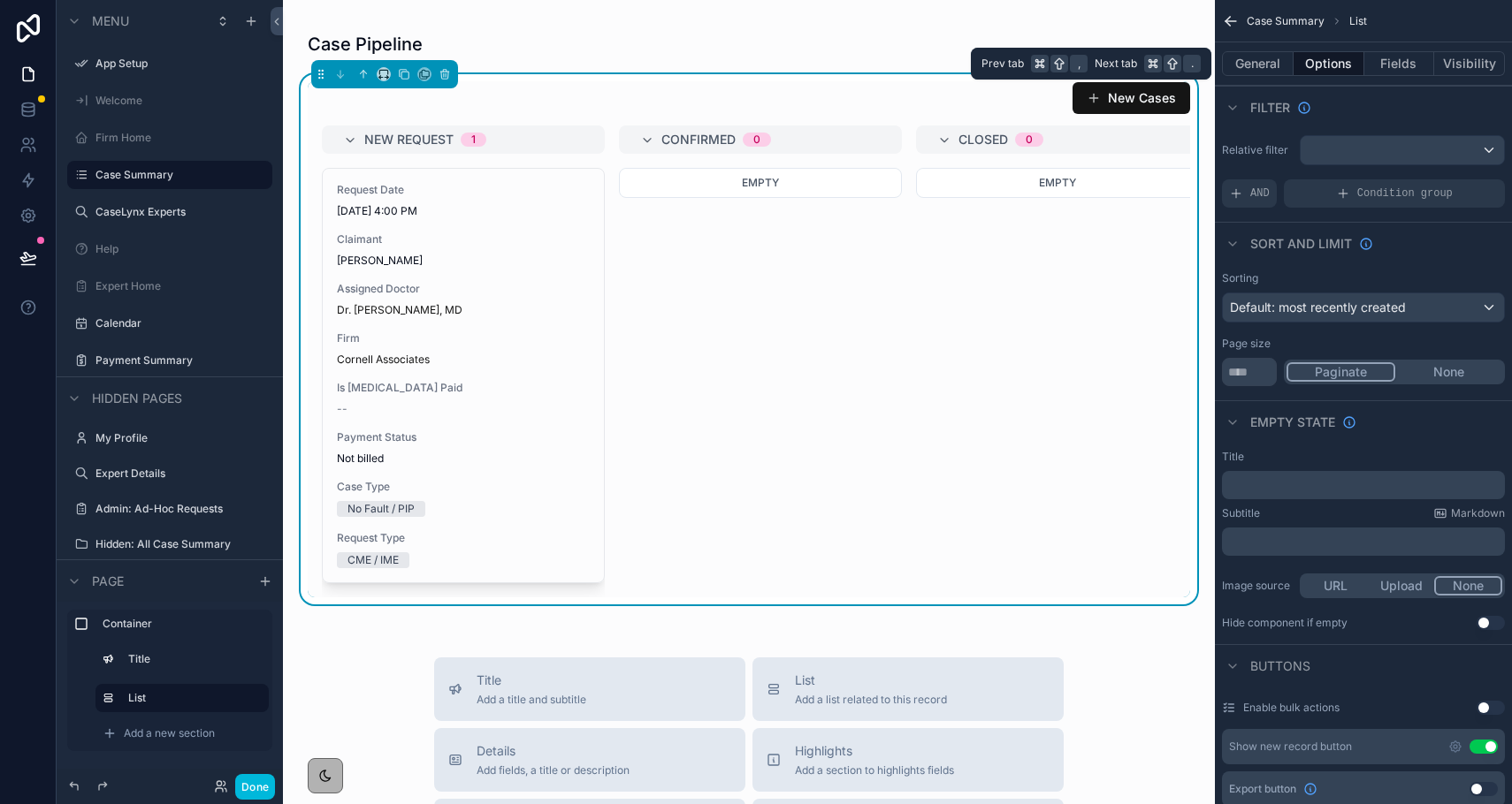
click at [1385, 67] on button "Fields" at bounding box center [1399, 64] width 70 height 25
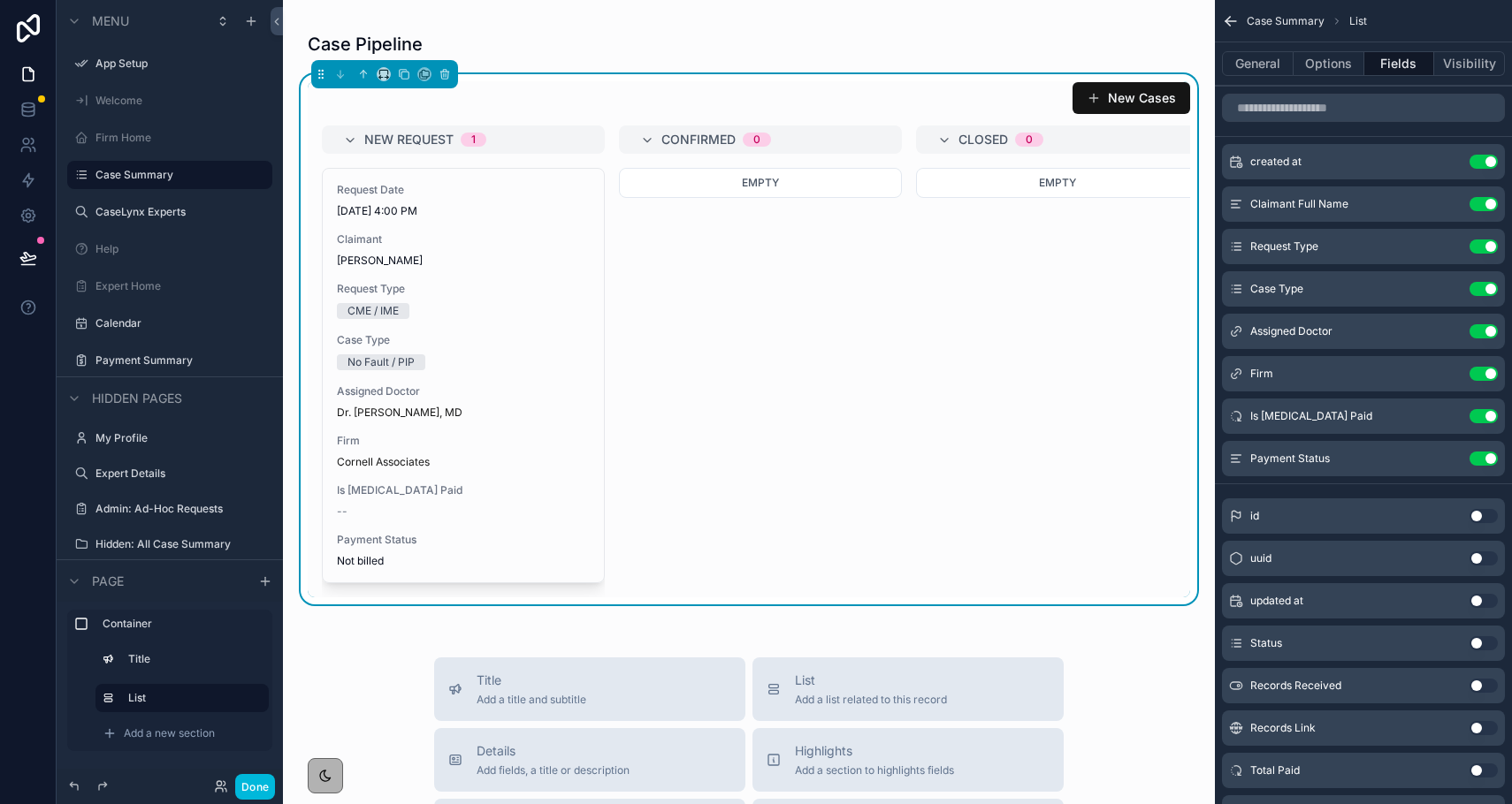
click at [1484, 290] on button "Use setting" at bounding box center [1483, 289] width 28 height 14
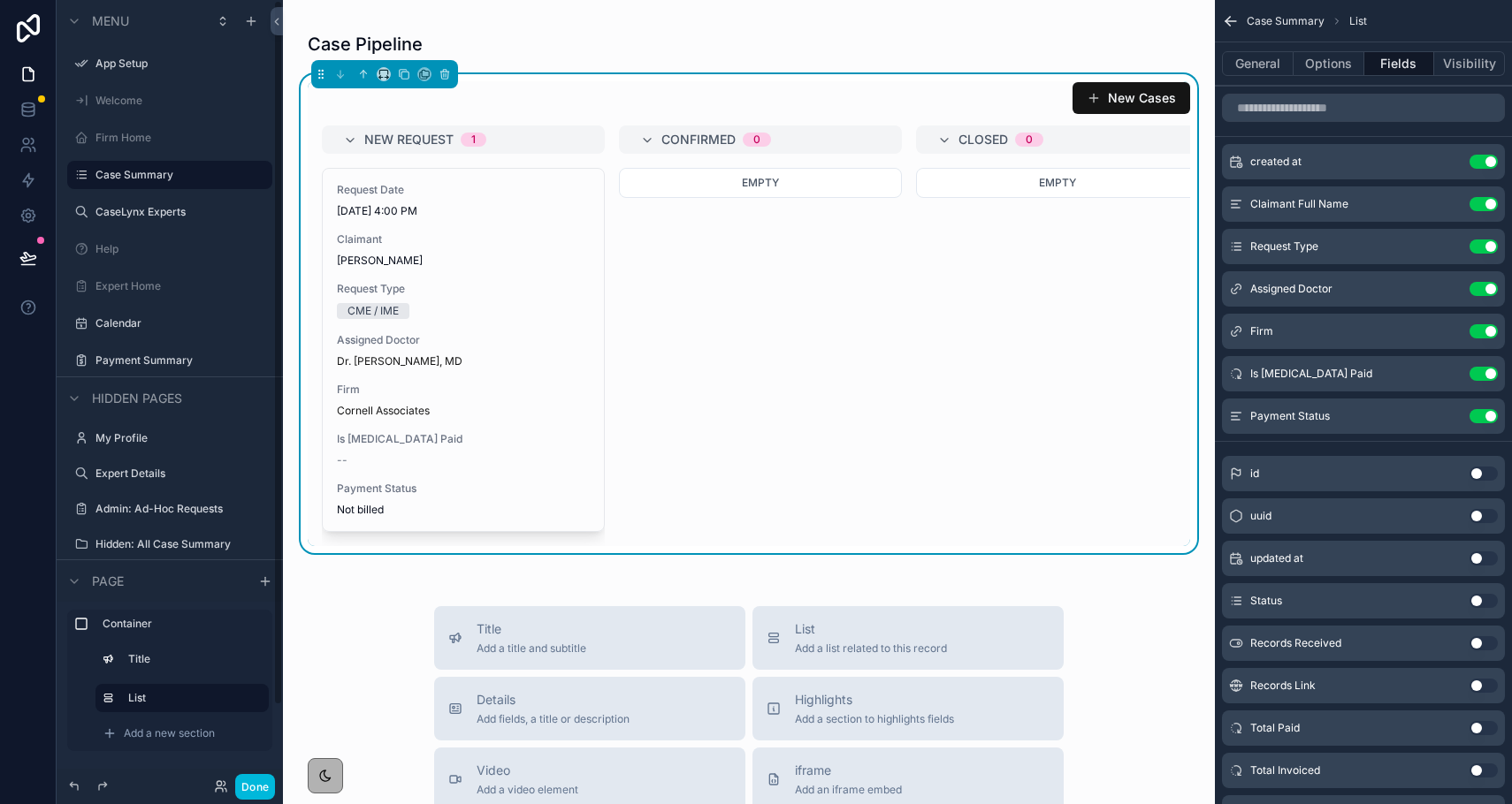
click at [257, 786] on button "Done" at bounding box center [255, 787] width 40 height 26
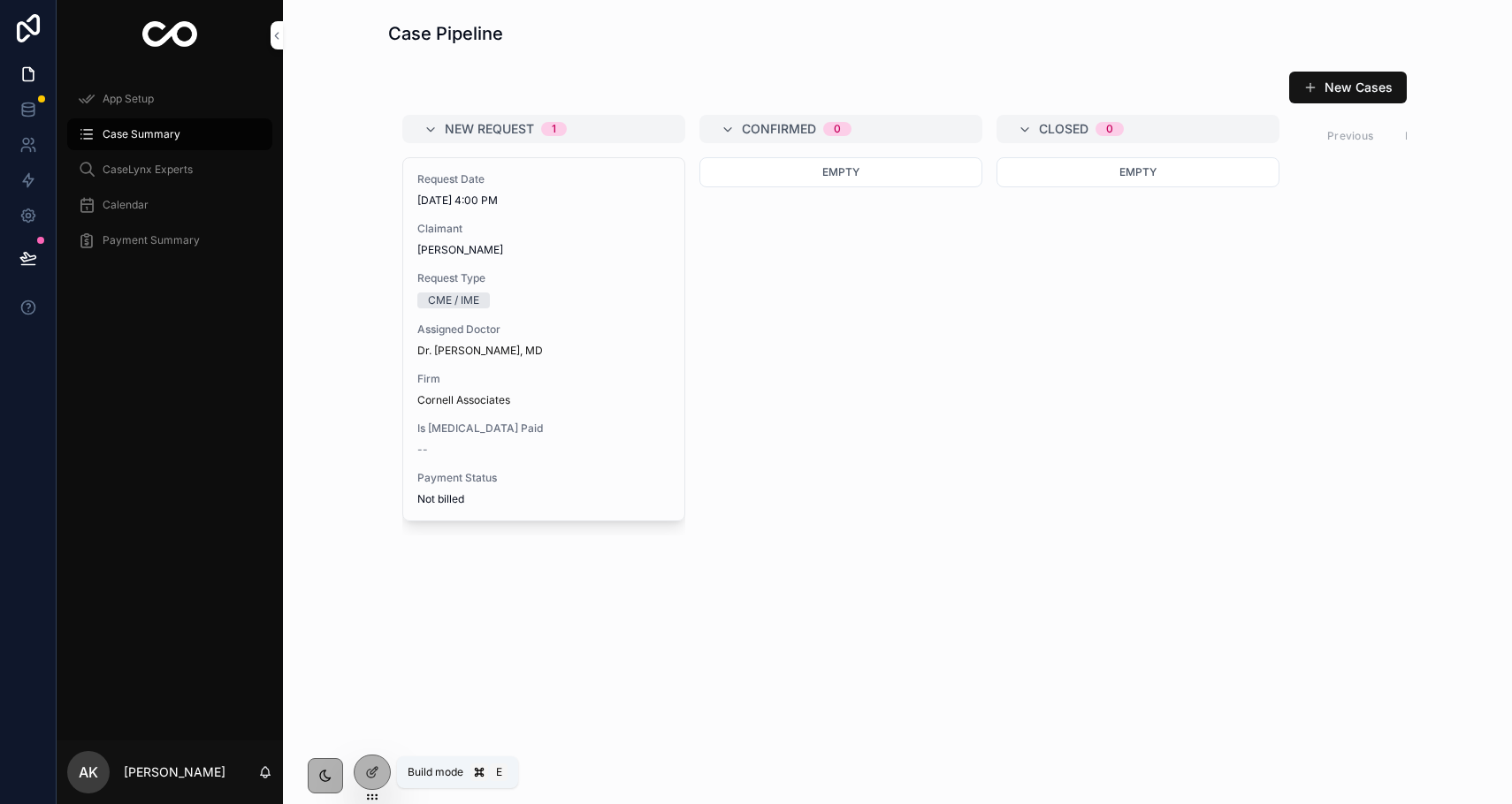
click at [382, 774] on div at bounding box center [372, 772] width 36 height 34
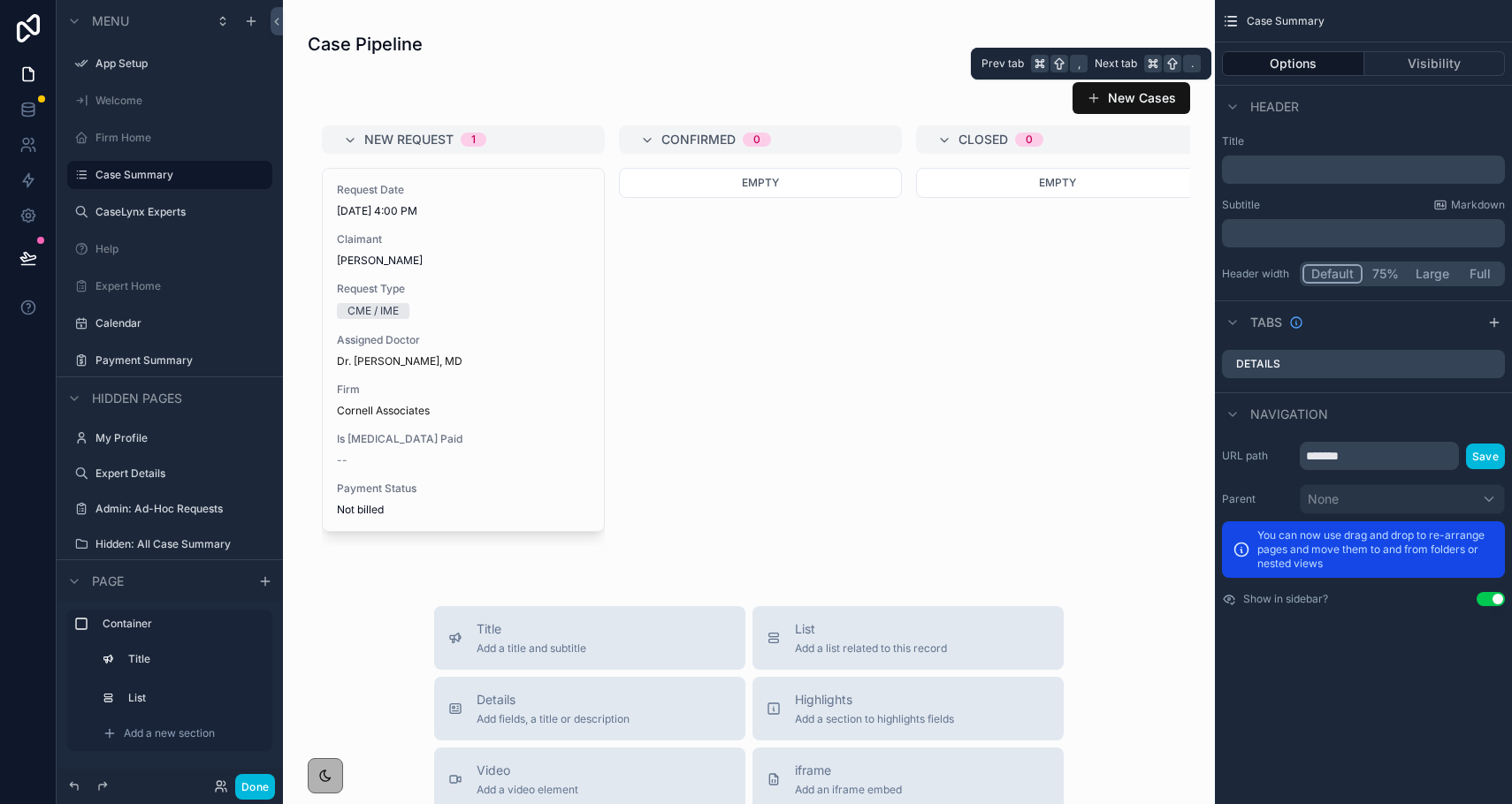
click at [1302, 62] on button "Options" at bounding box center [1293, 64] width 143 height 25
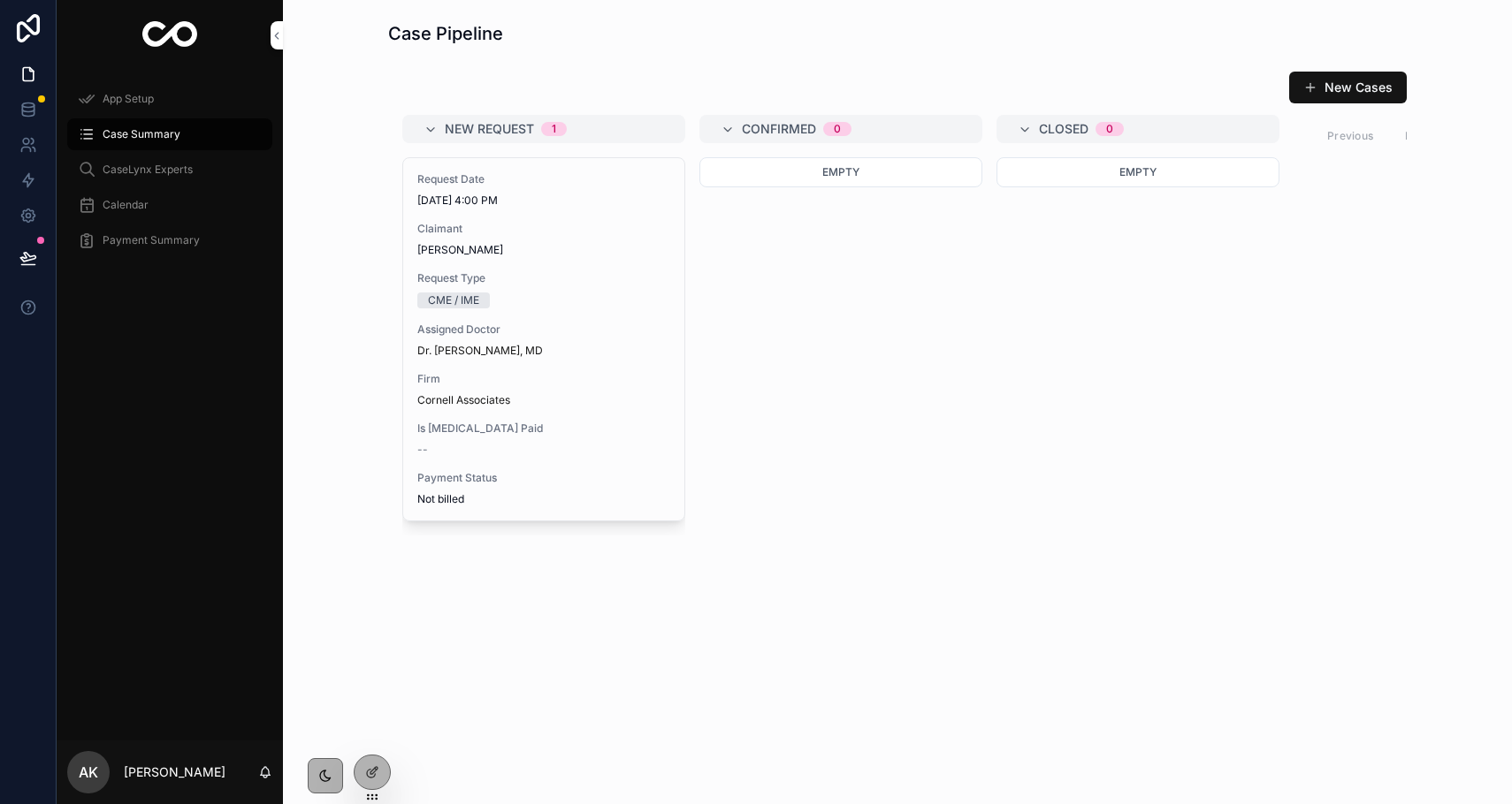
click at [371, 781] on div at bounding box center [372, 772] width 36 height 34
